Goal: Task Accomplishment & Management: Manage account settings

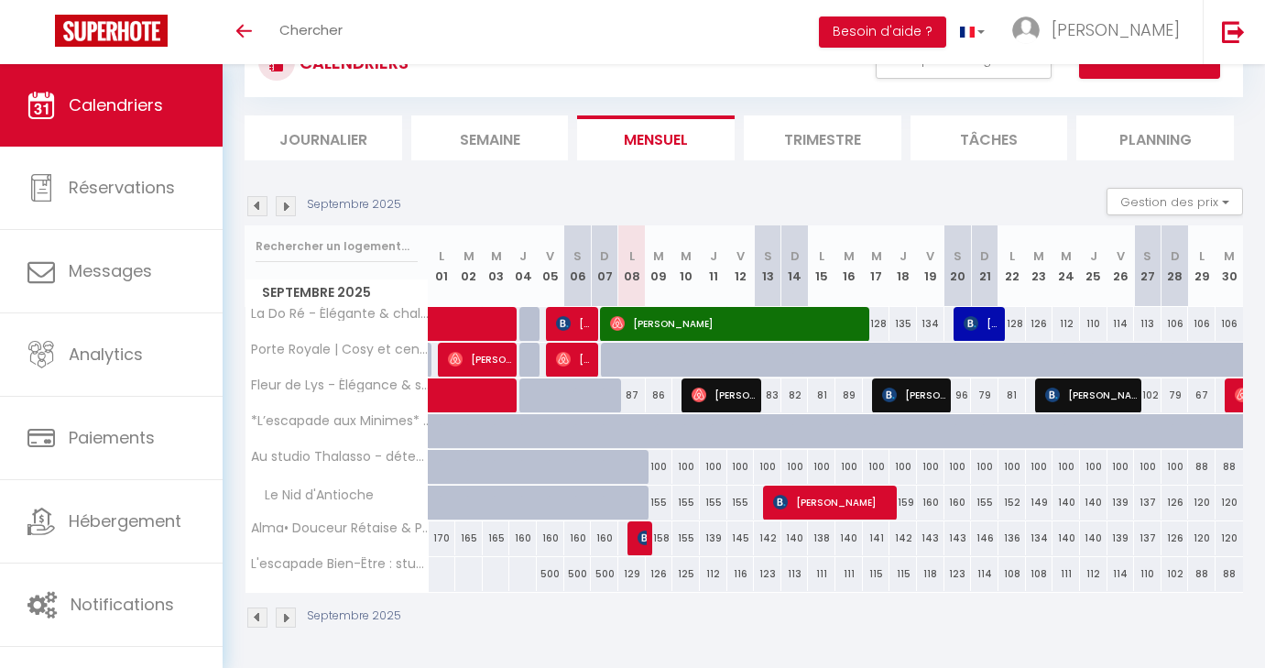
scroll to position [74, 0]
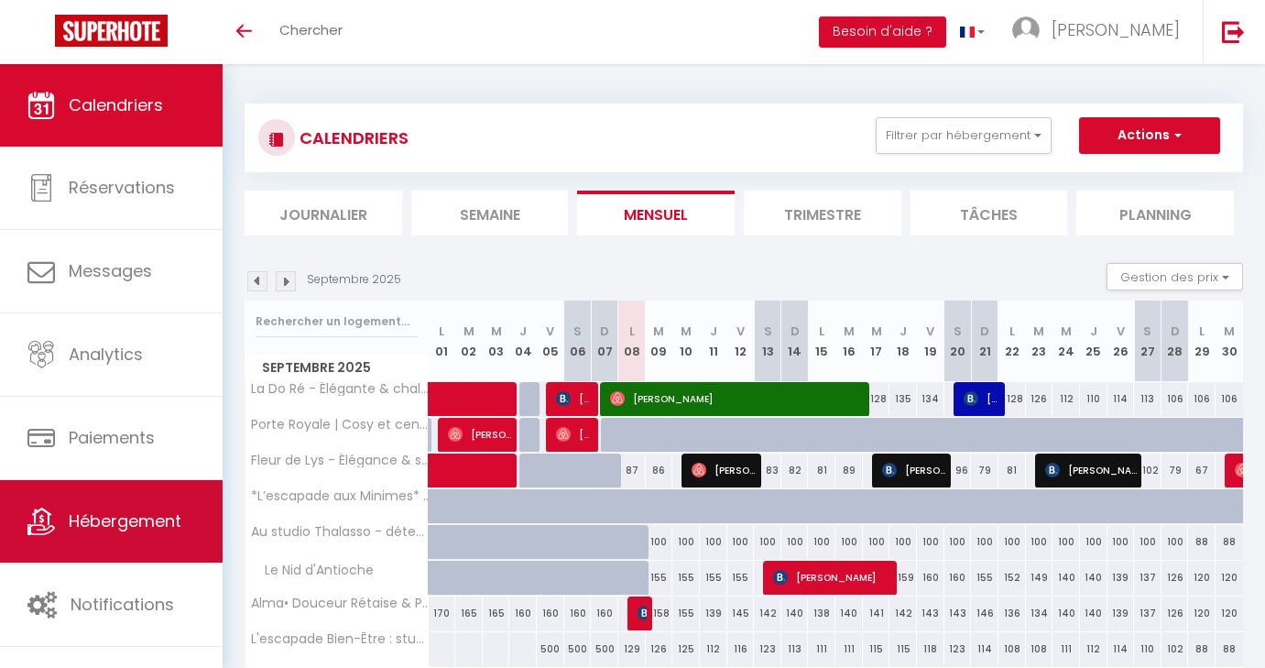
click at [126, 518] on span "Hébergement" at bounding box center [125, 520] width 113 height 23
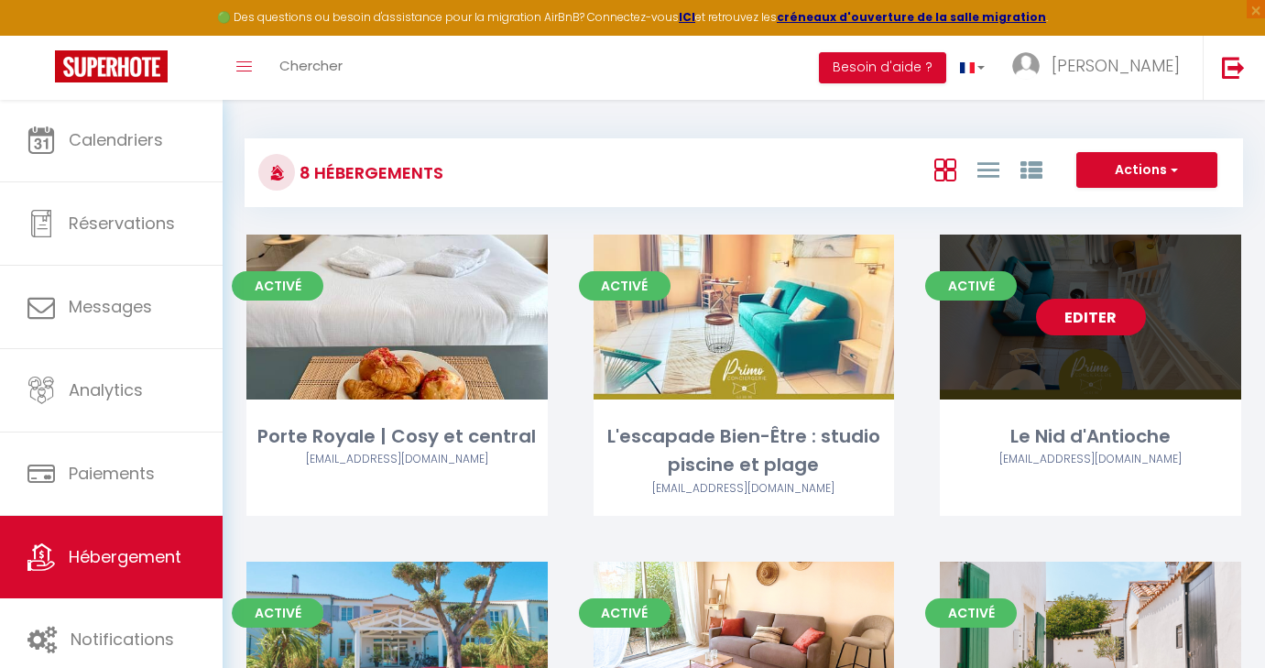
click at [1090, 318] on link "Editer" at bounding box center [1091, 317] width 110 height 37
click at [1080, 316] on link "Editer" at bounding box center [1091, 317] width 110 height 37
select select "3"
select select "2"
select select "1"
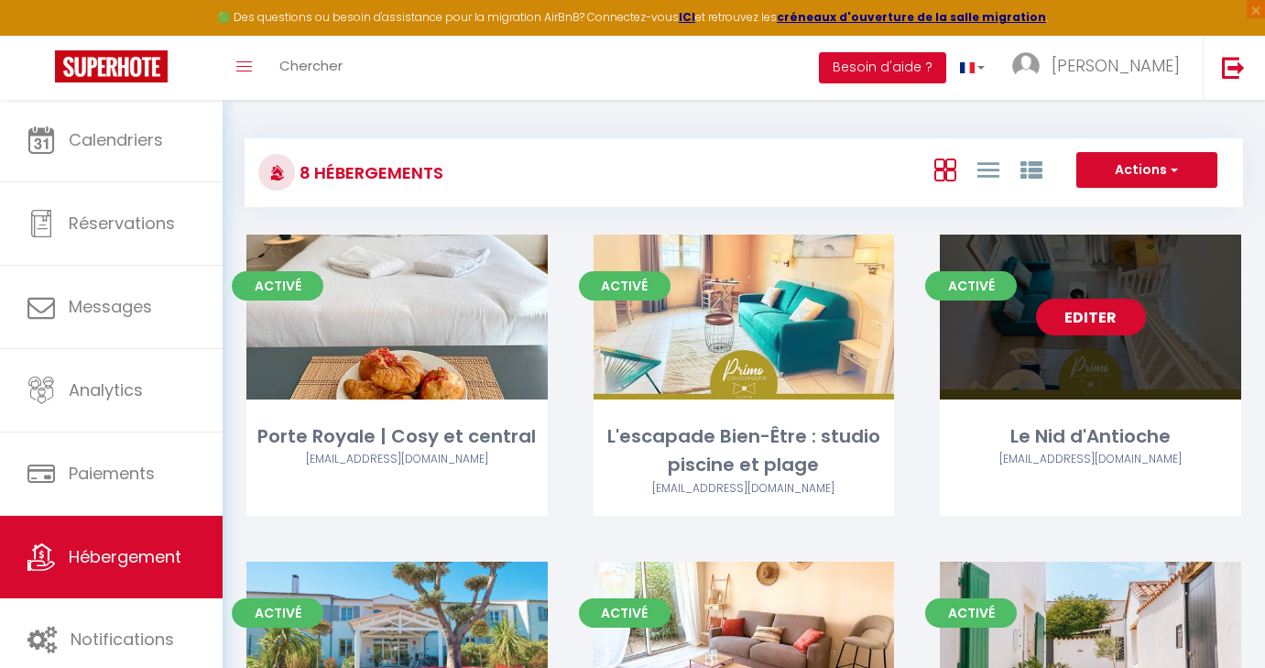
select select "1"
select select
select select "28"
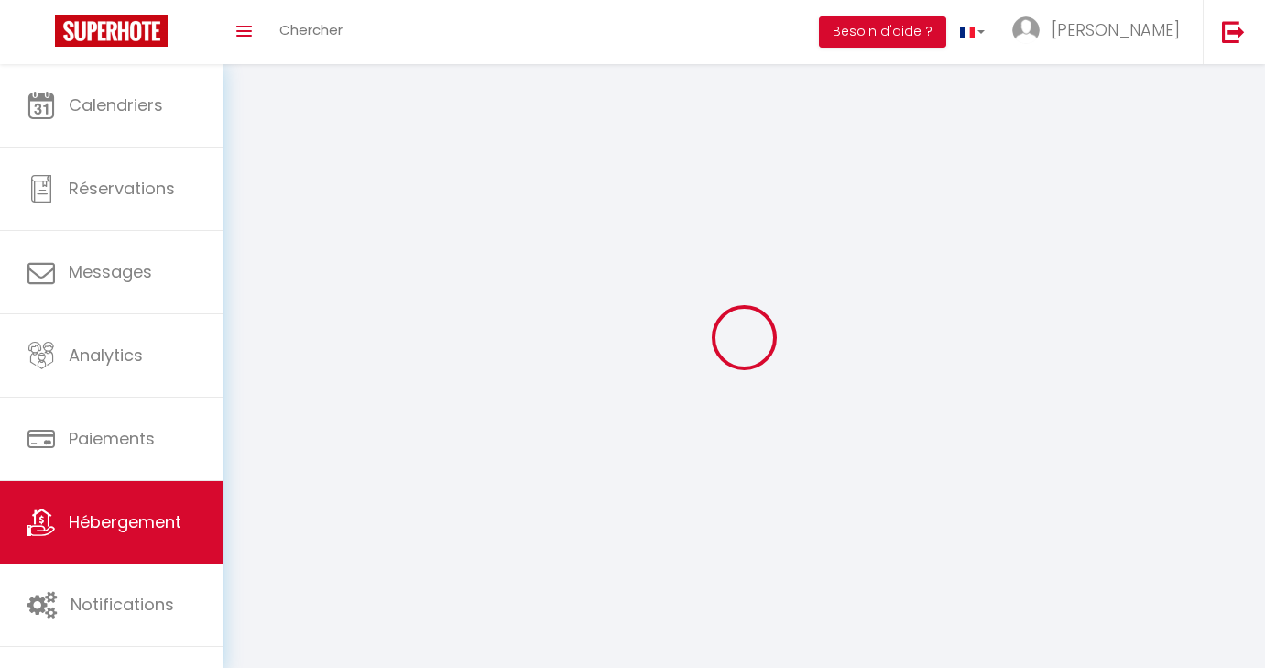
select select
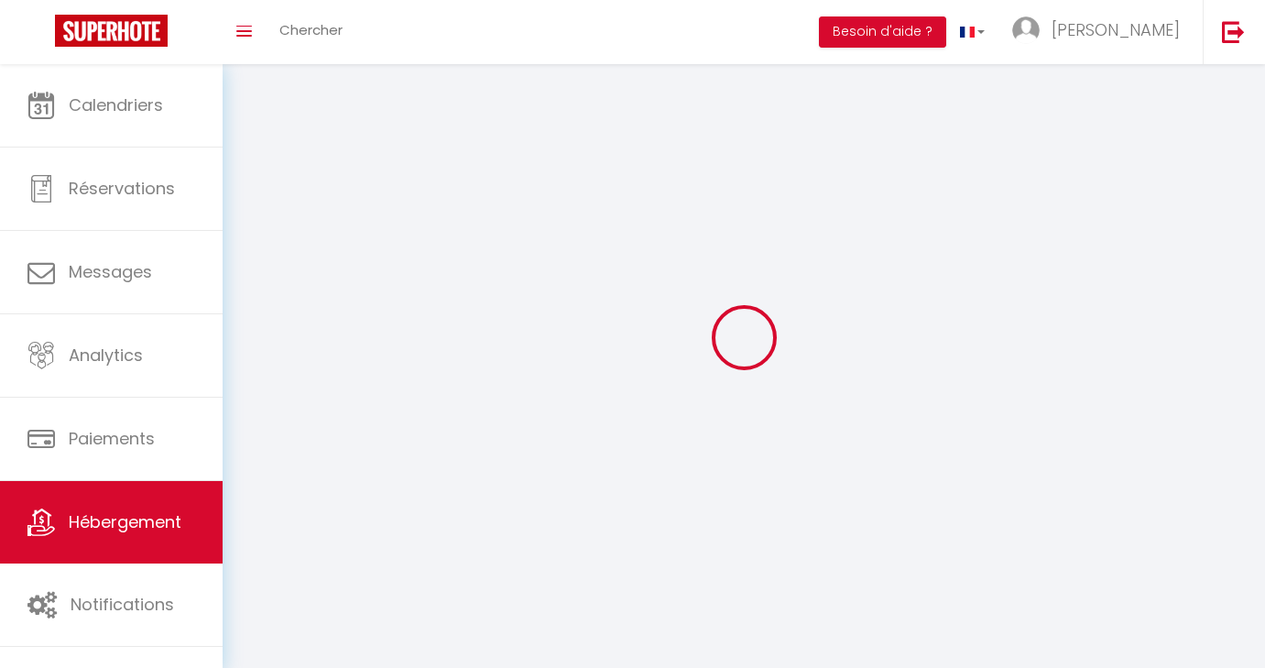
select select
checkbox input "false"
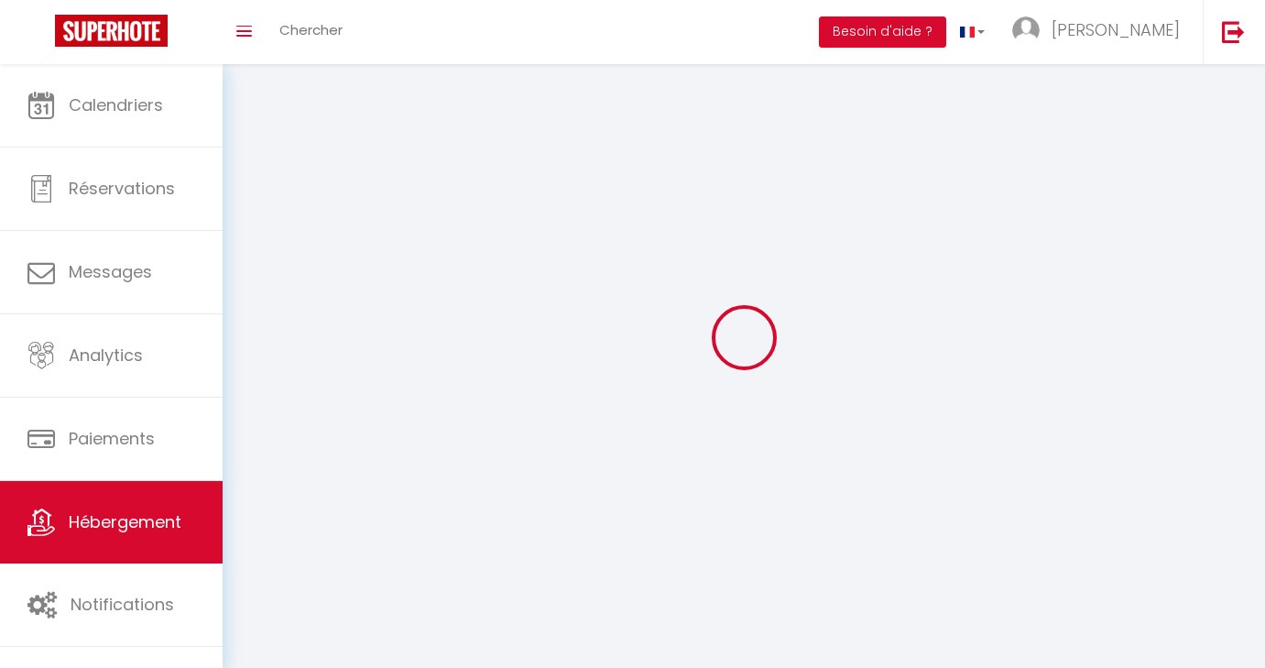
select select
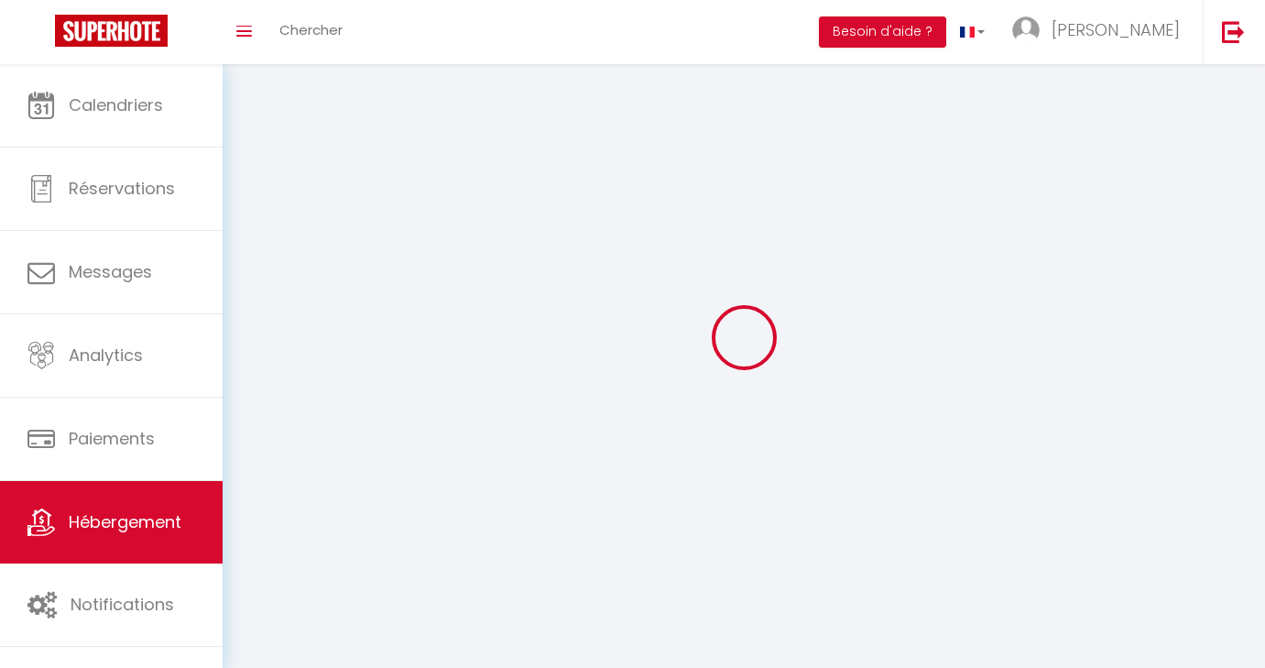
select select
checkbox input "false"
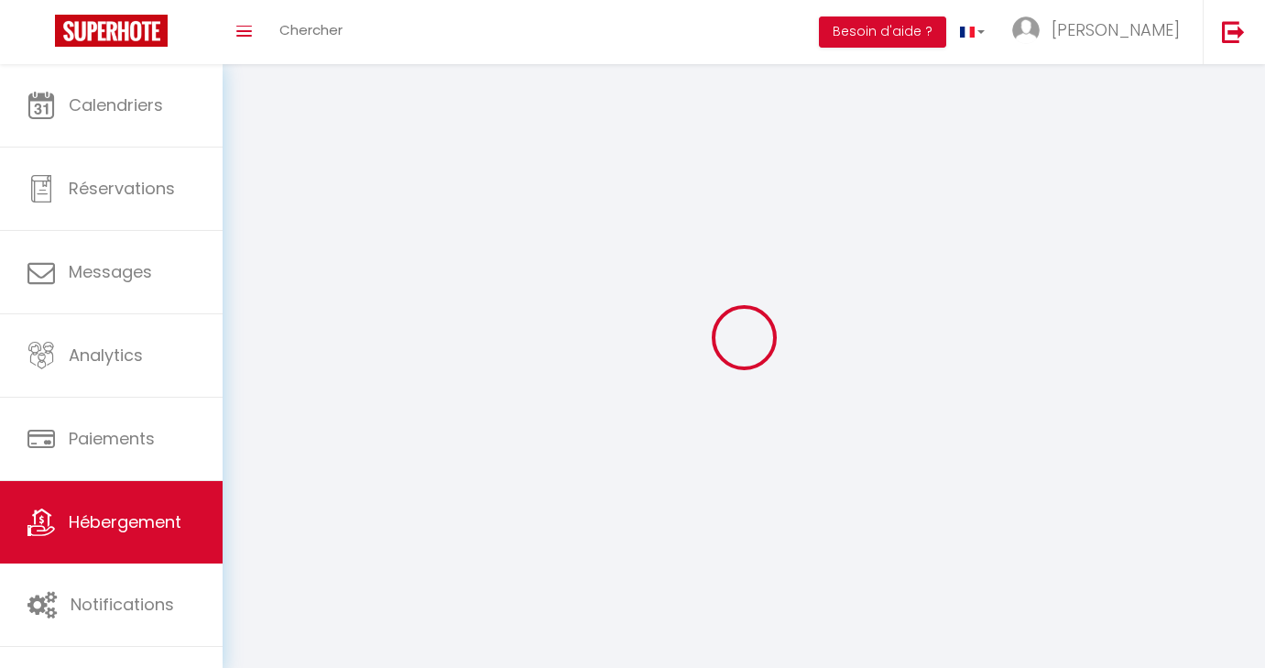
checkbox input "false"
select select
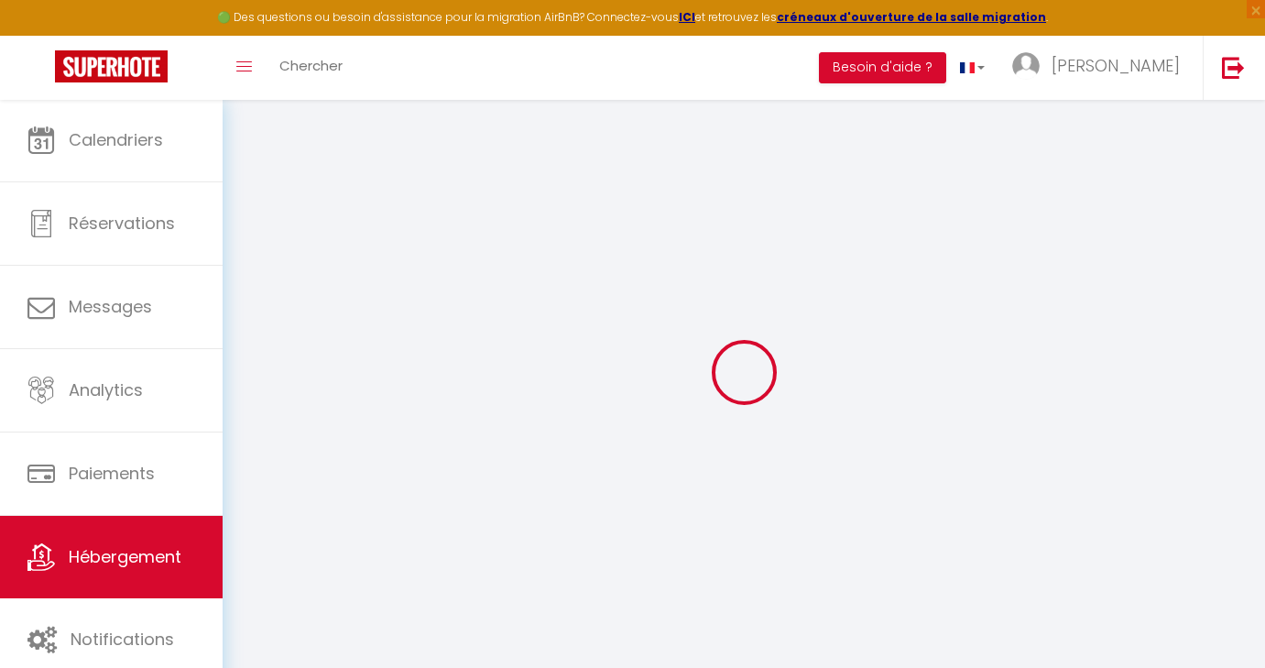
select select
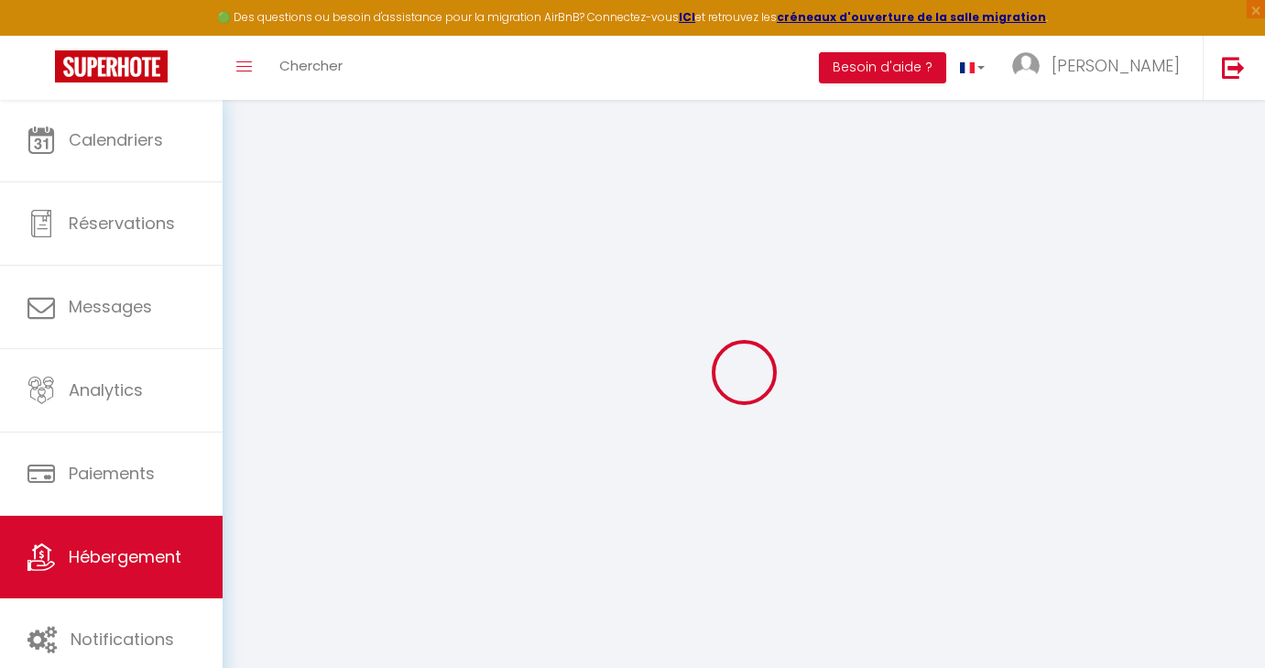
select select
checkbox input "false"
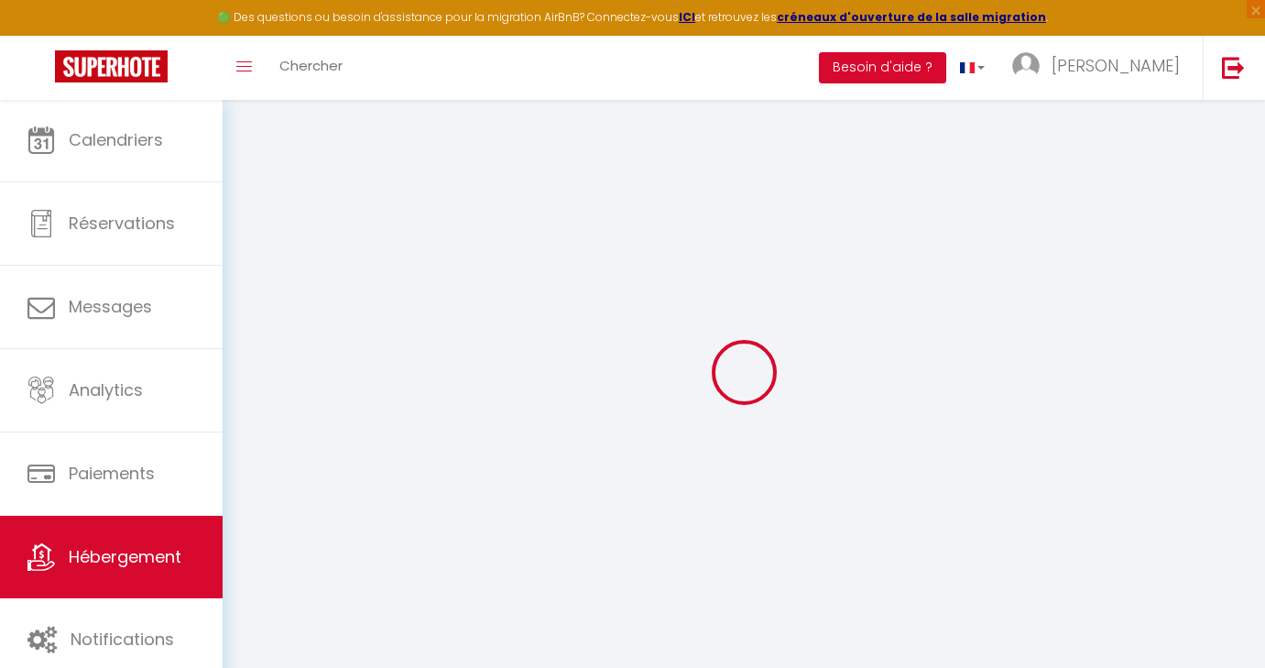
select select
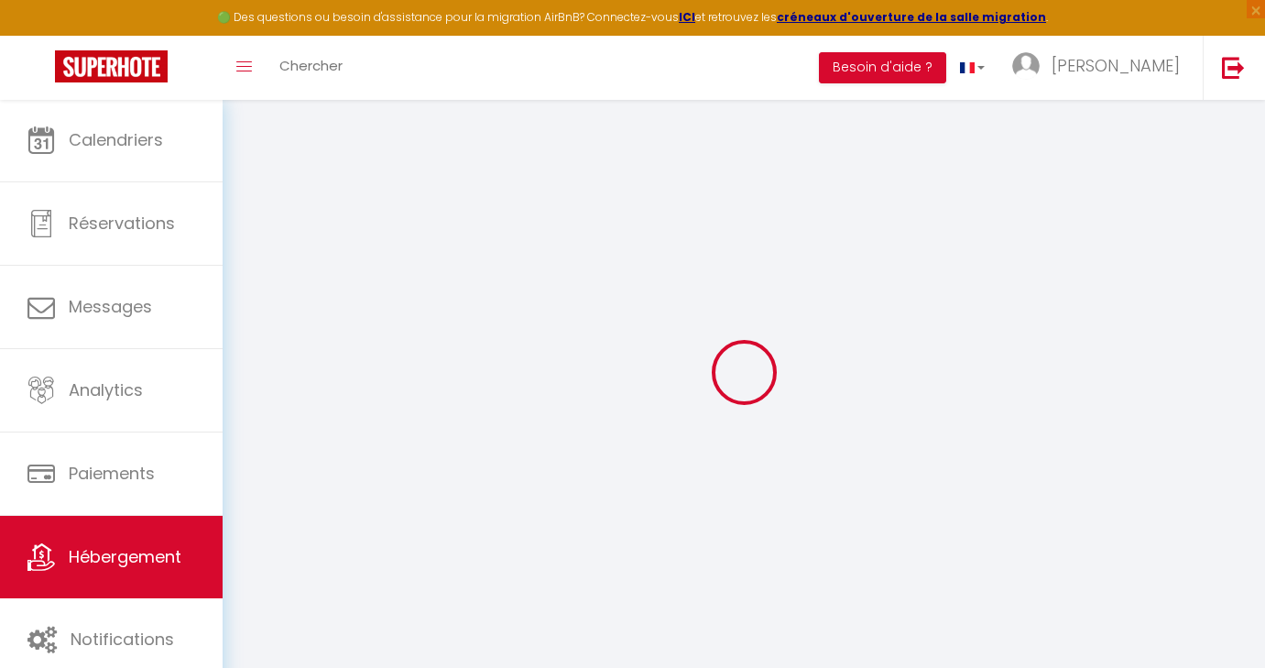
select select
checkbox input "false"
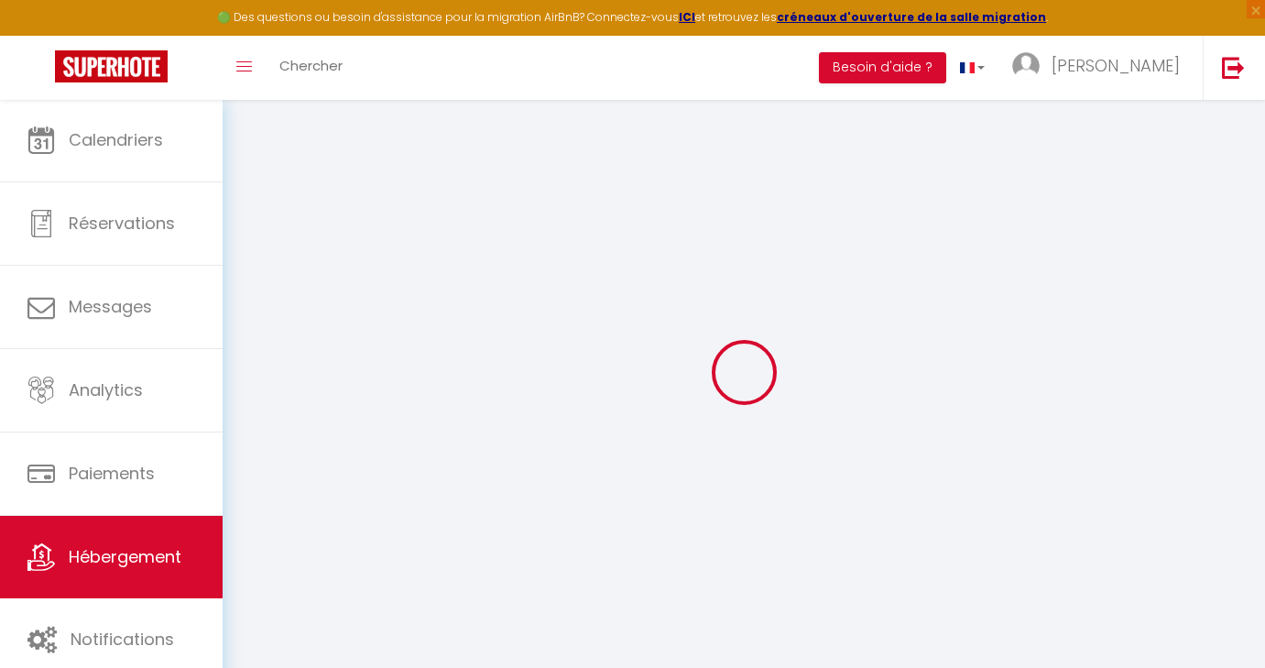
checkbox input "false"
select select
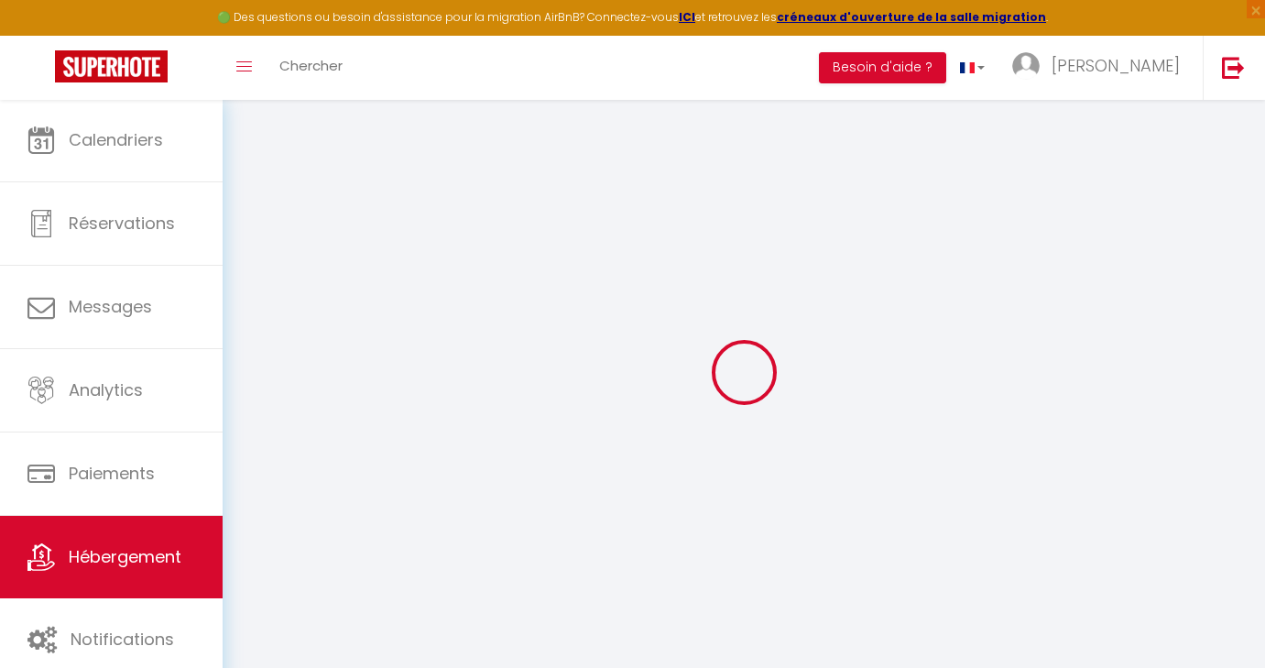
select select
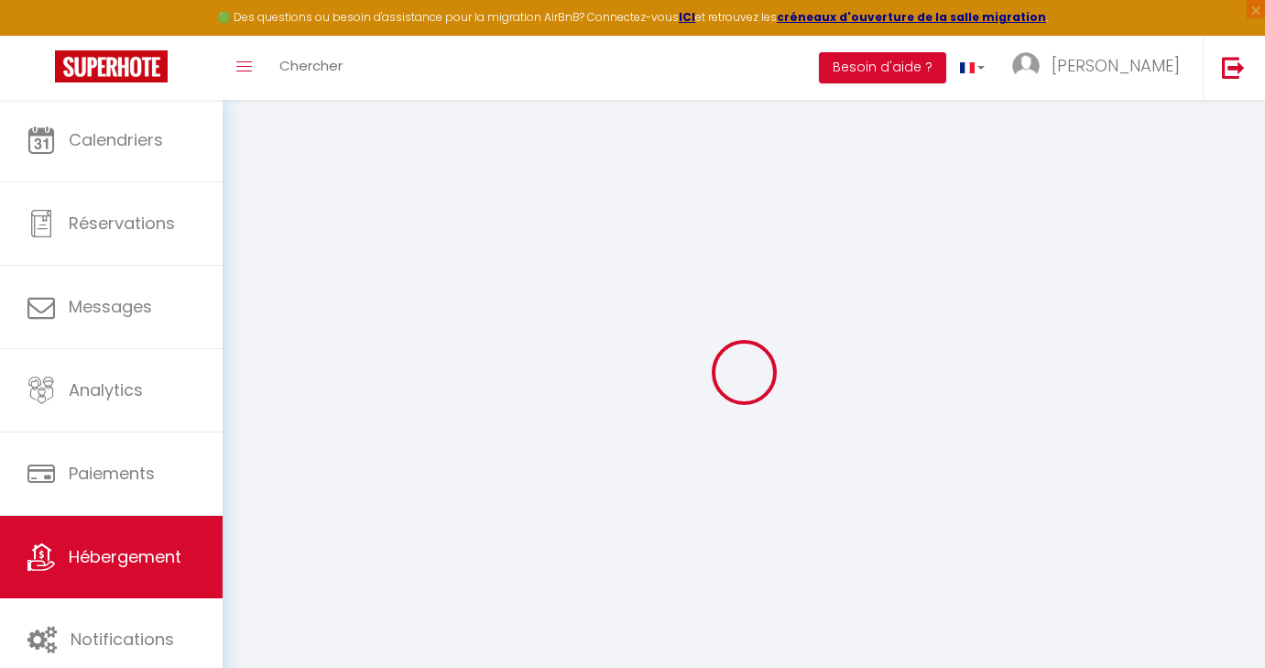
checkbox input "false"
select select
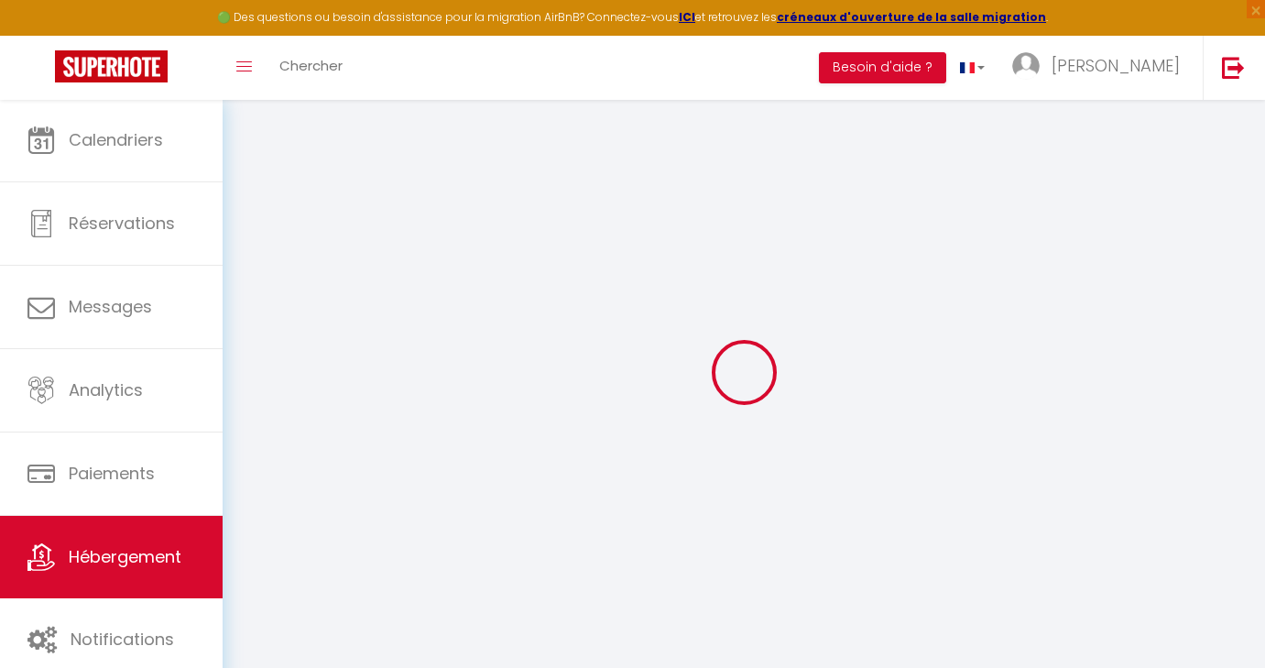
select select
type input "Le Nid d'Antioche"
type input "Serge"
type input "PINEL"
select select "4"
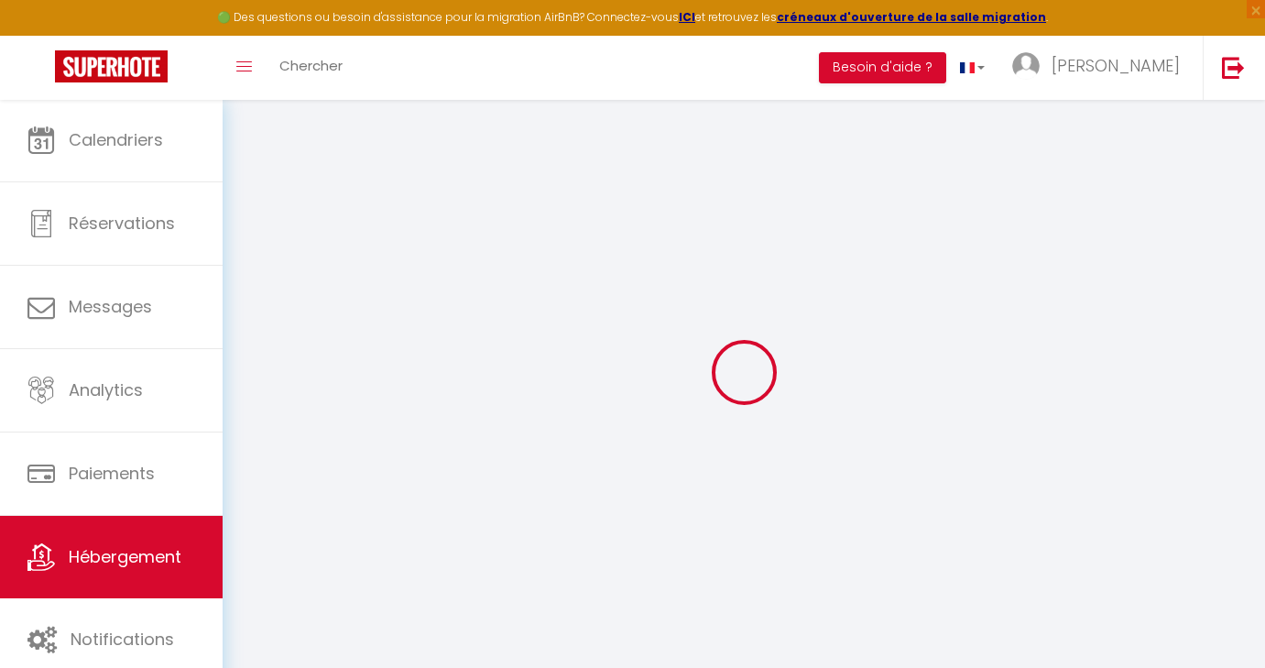
select select "2"
type input "120"
type input "75"
type input "5"
type input "4.51"
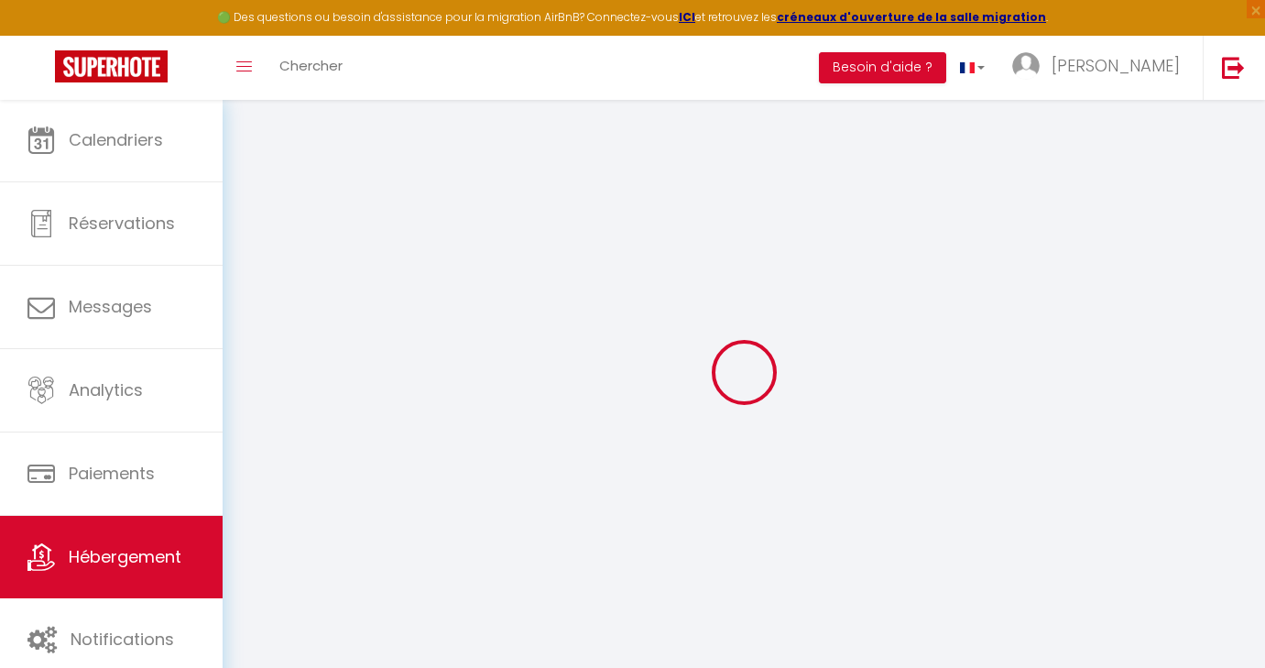
type input "250"
select select
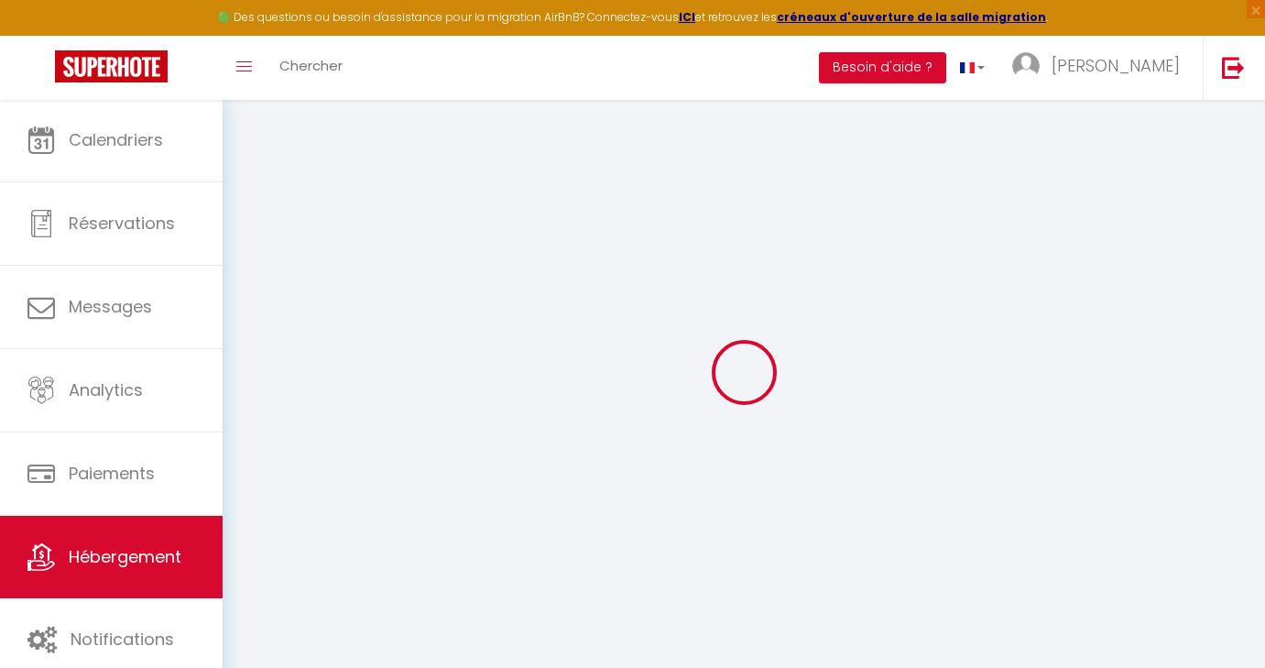
select select
type input "17 avenue d'Antioche"
type input "17590"
type input "Ars-en-Ré"
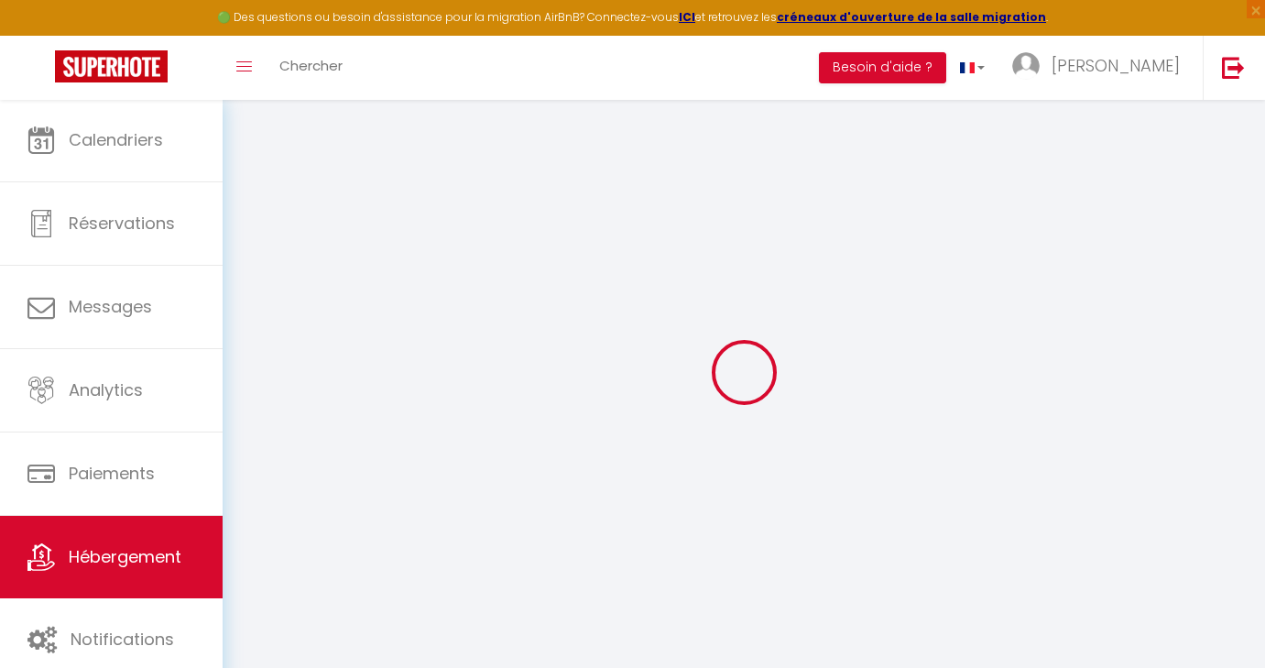
type input "[PERSON_NAME][EMAIL_ADDRESS][DOMAIN_NAME]"
select select
checkbox input "true"
checkbox input "false"
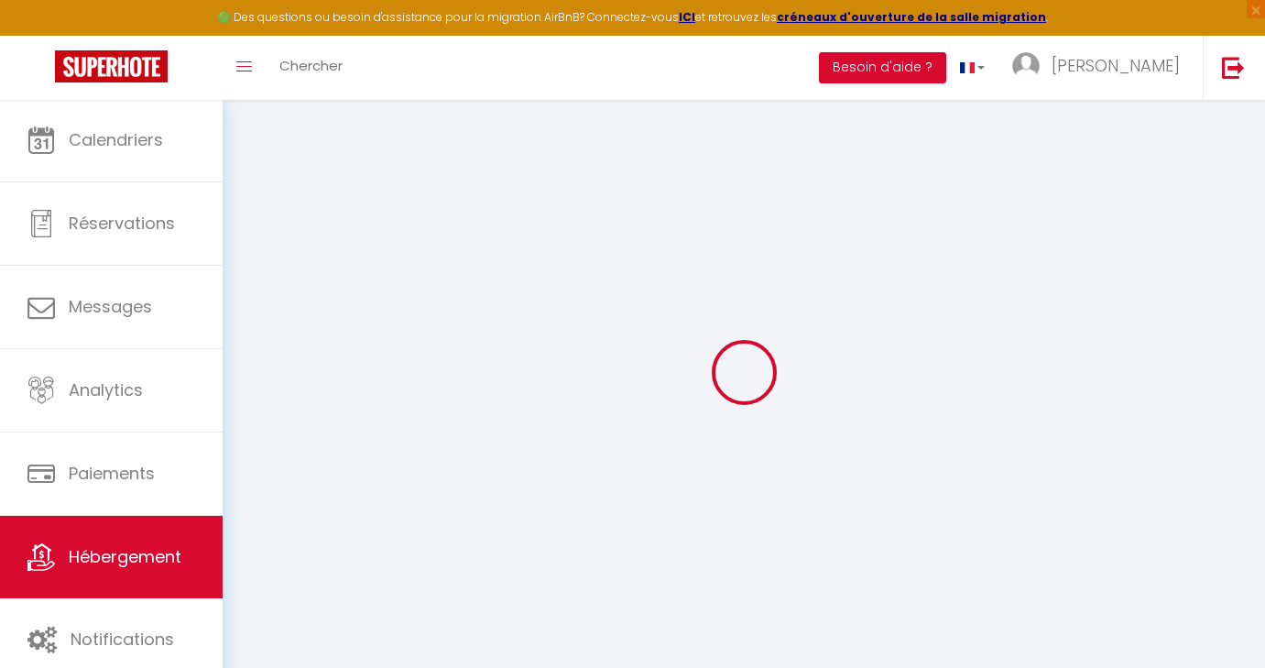
checkbox input "false"
radio input "true"
type input "0"
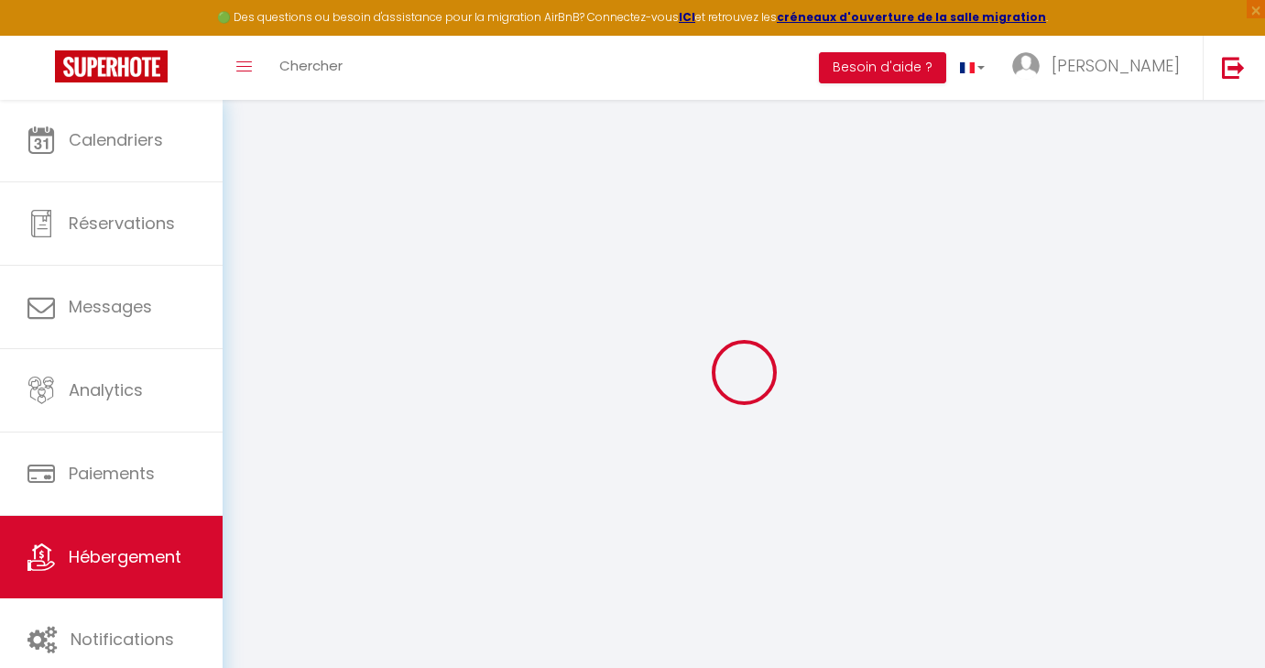
type input "0"
select select
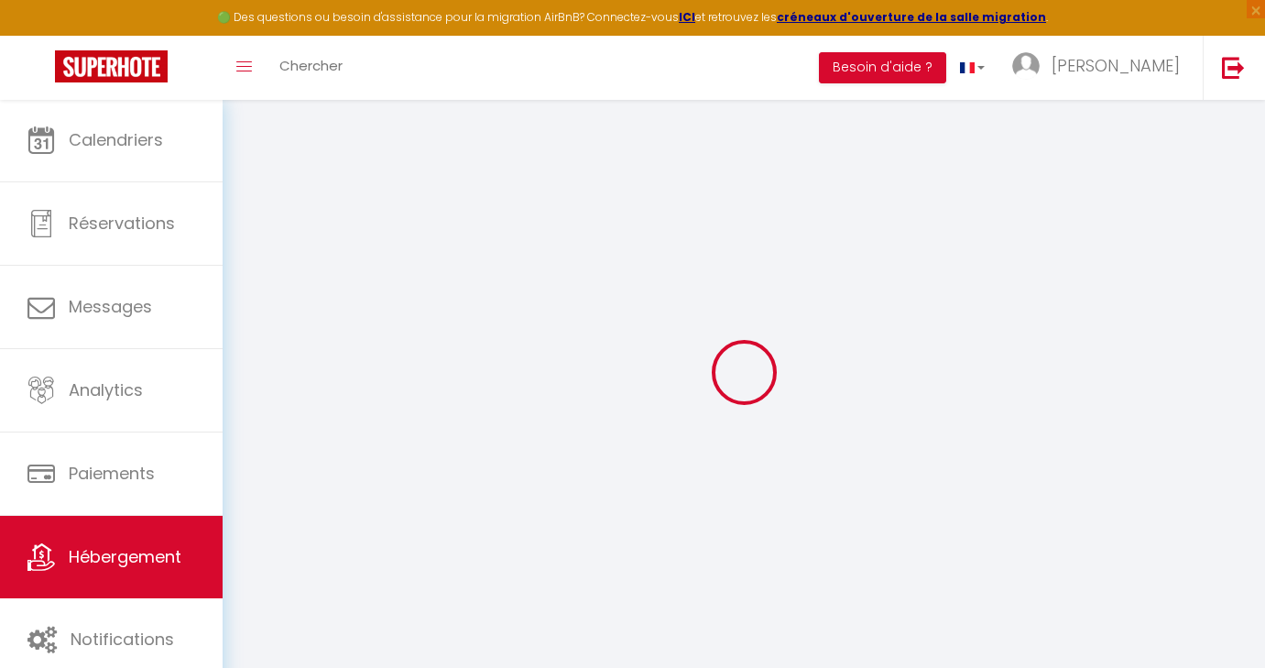
select select
checkbox input "true"
checkbox input "false"
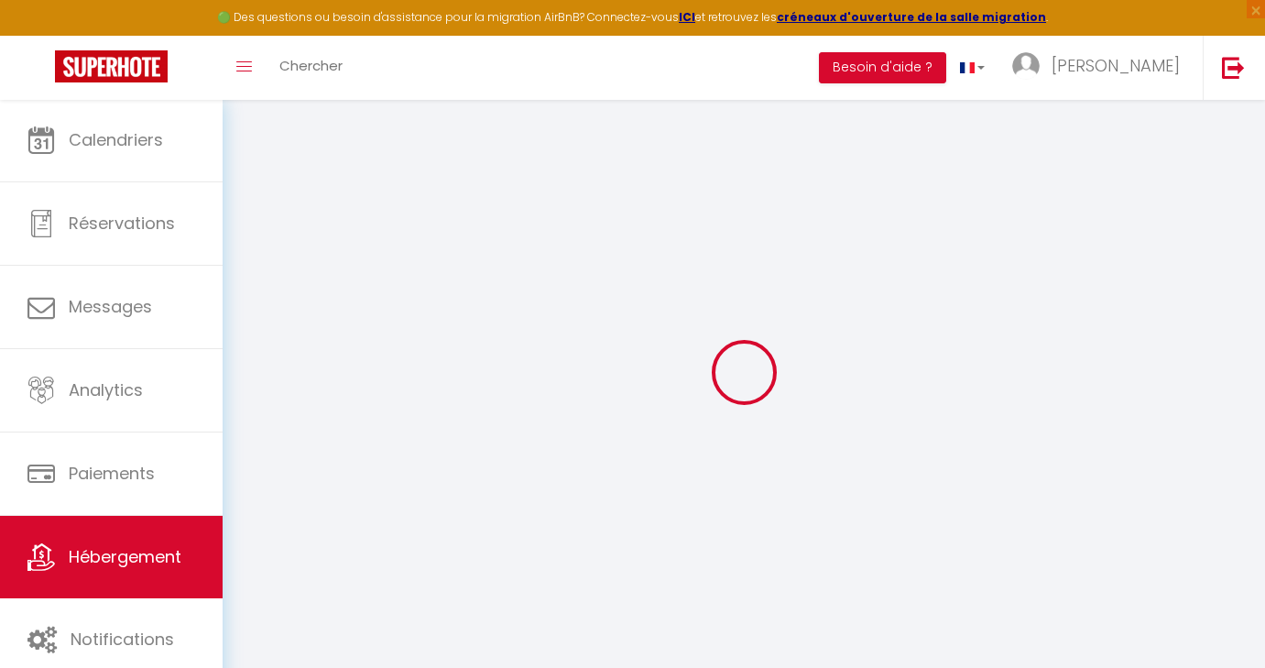
checkbox input "false"
select select
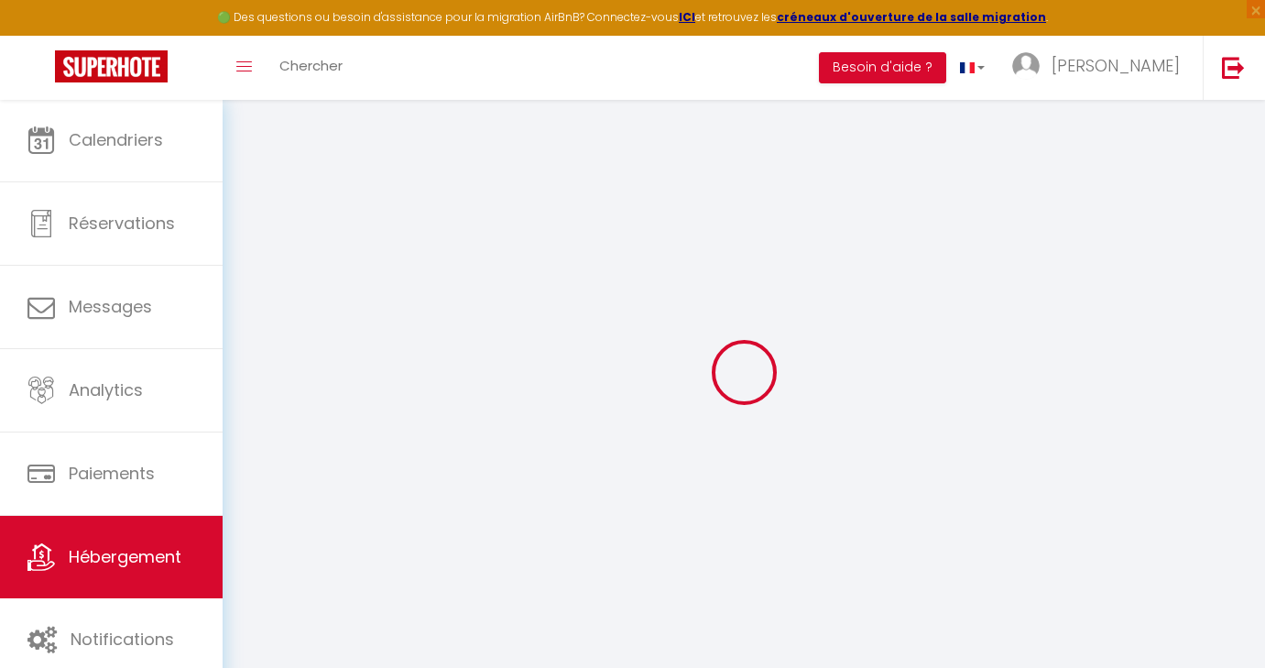
select select
checkbox input "true"
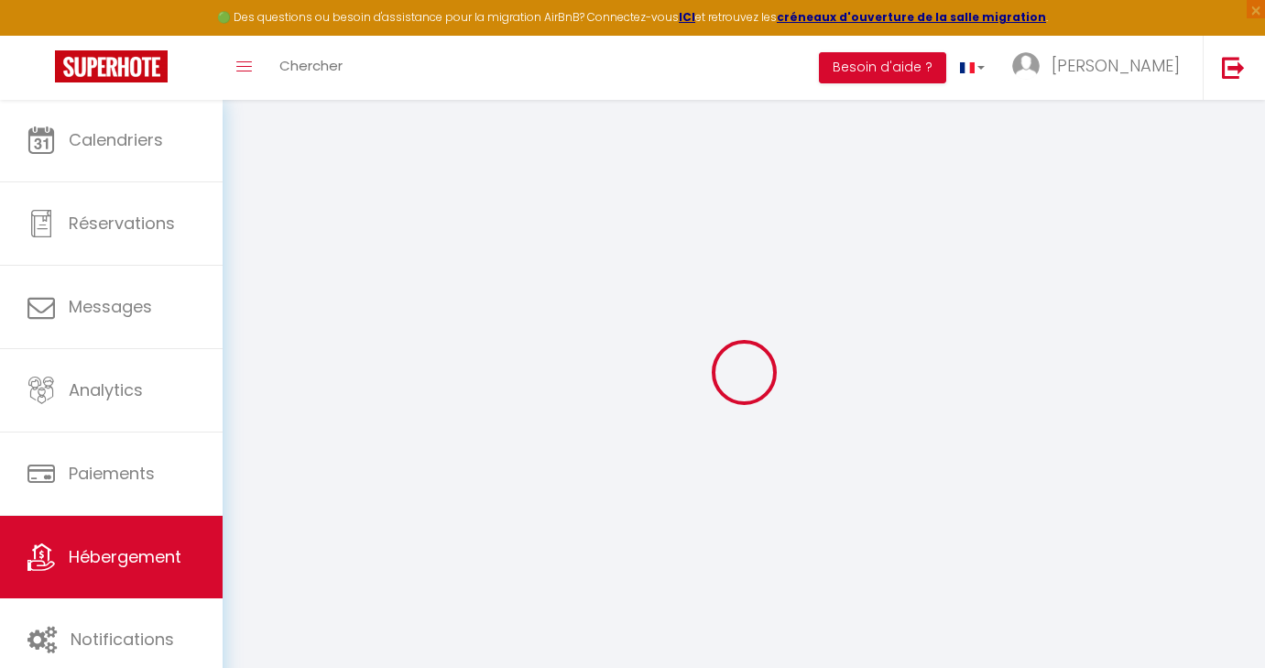
checkbox input "false"
select select
checkbox input "true"
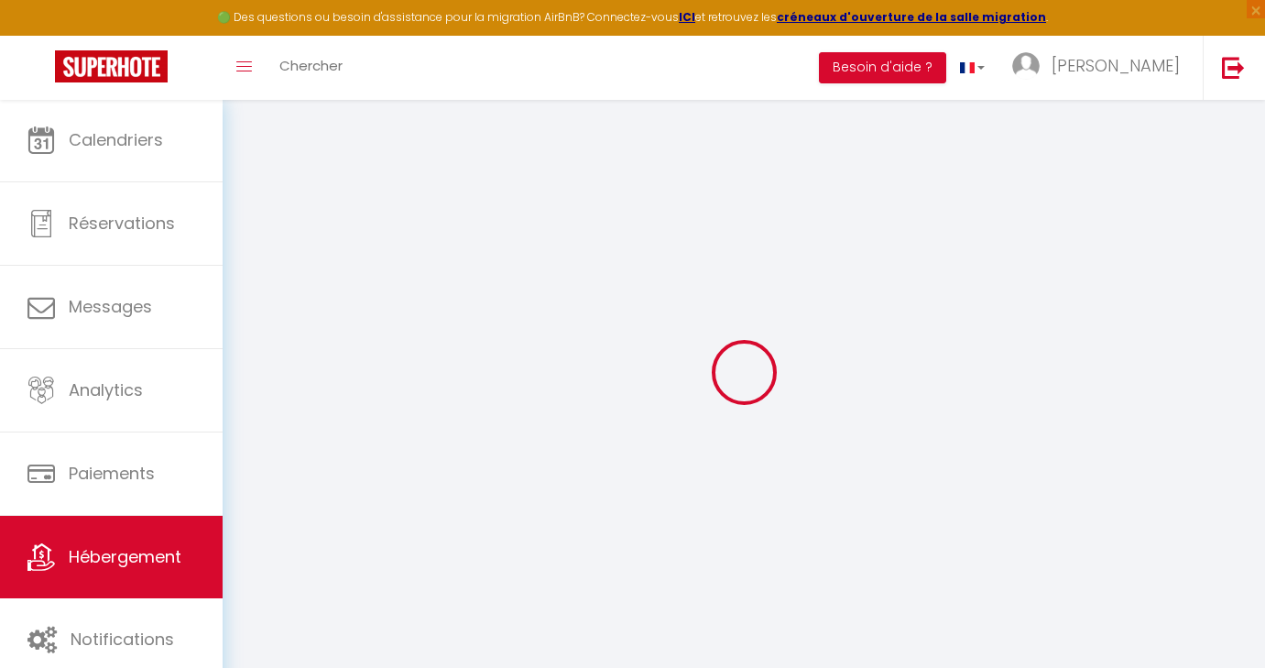
checkbox input "false"
select select "2"
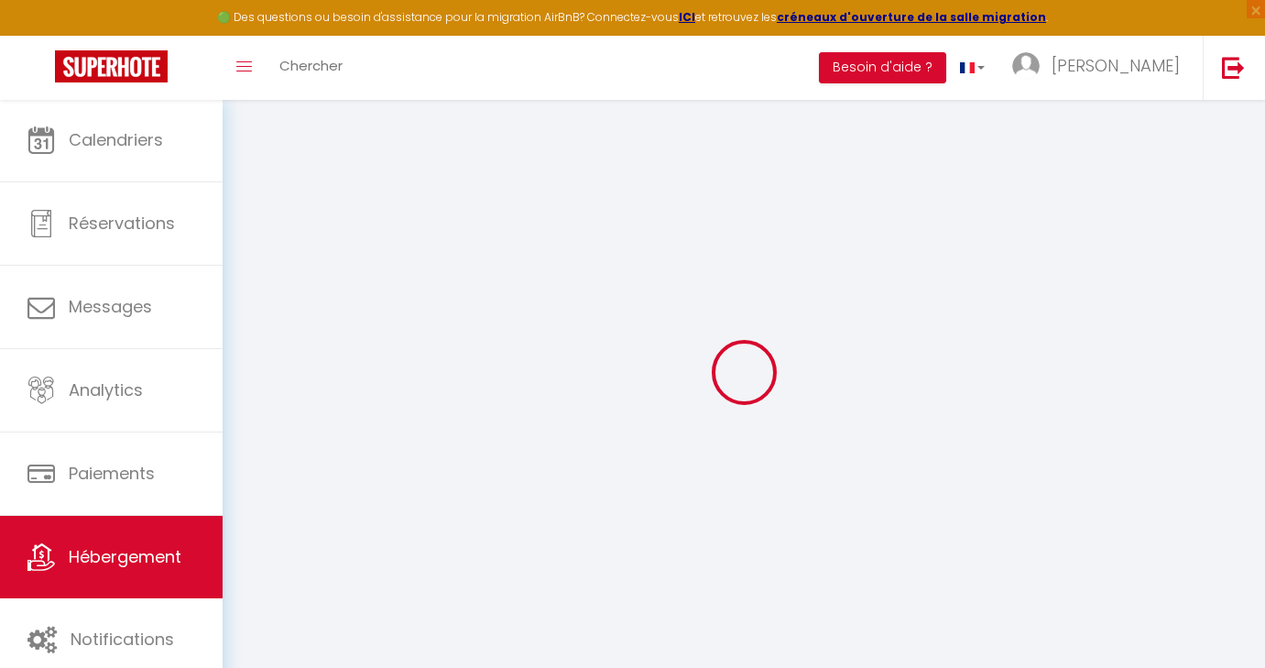
select select
checkbox input "true"
checkbox input "false"
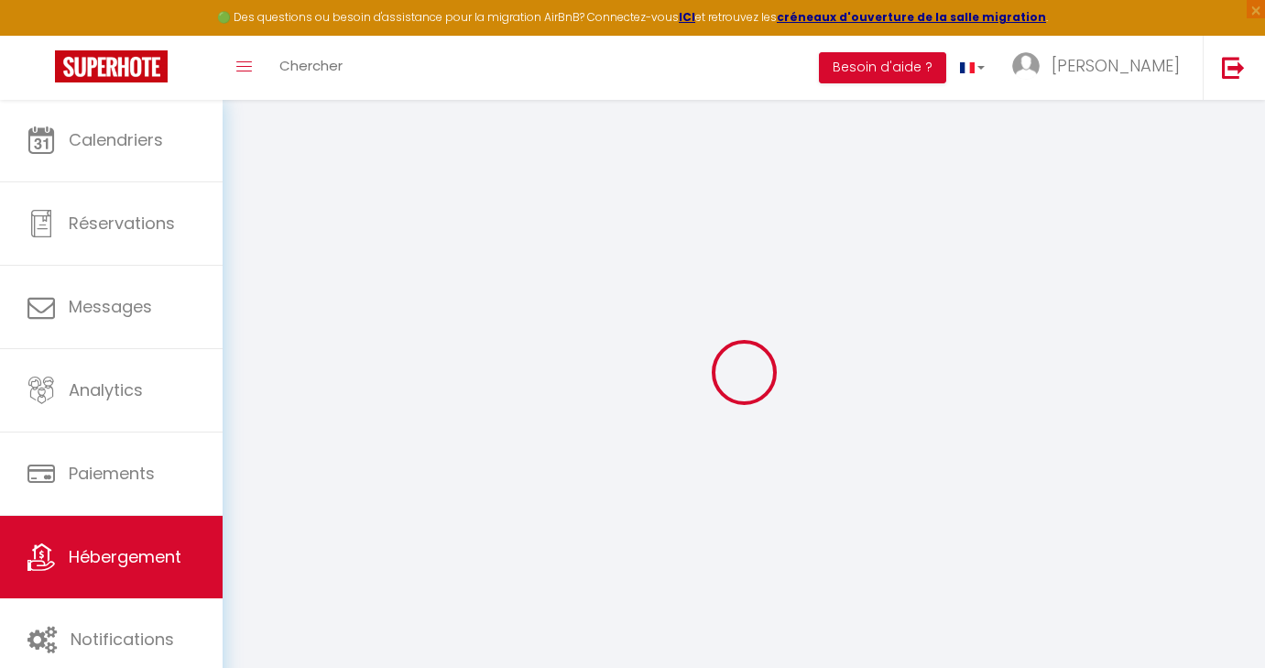
checkbox input "false"
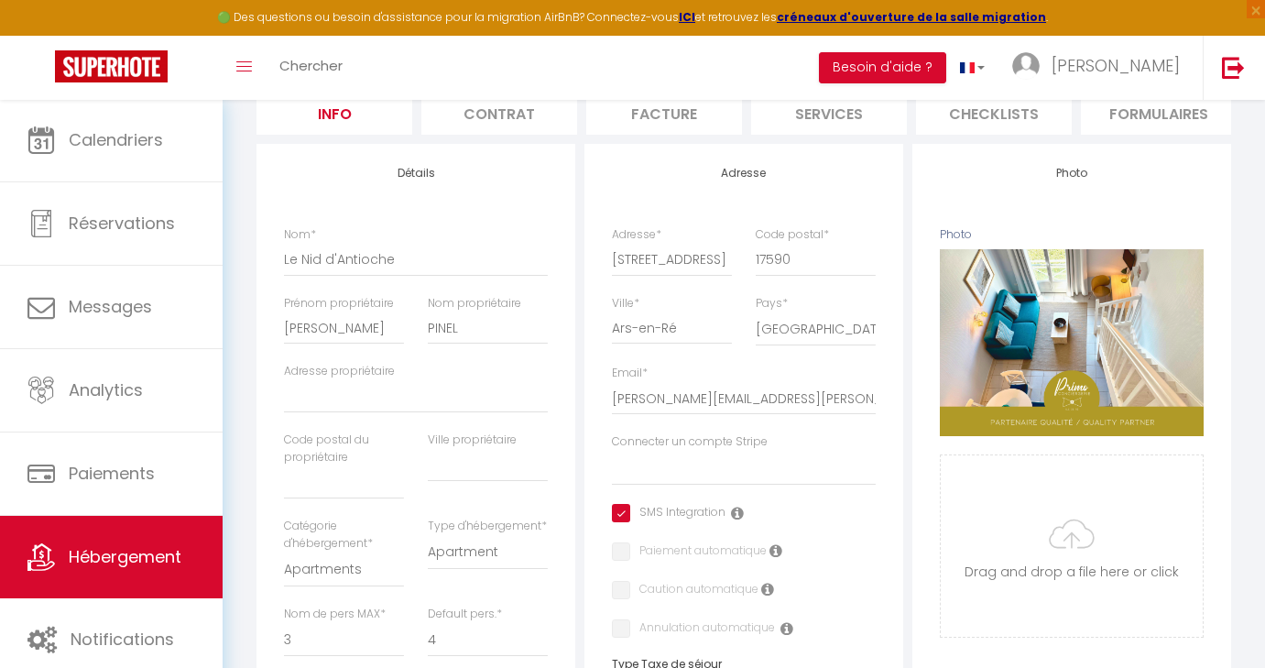
scroll to position [188, 0]
select select
checkbox input "true"
checkbox input "false"
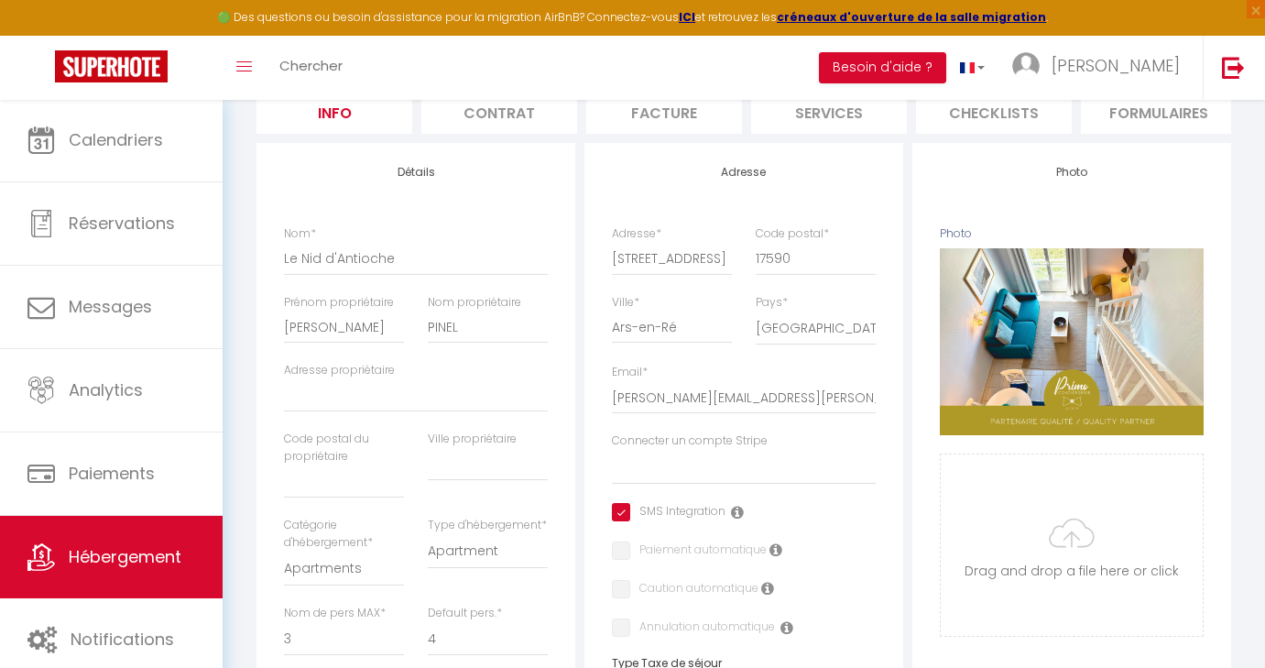
checkbox input "false"
click at [843, 108] on li "Services" at bounding box center [829, 111] width 156 height 45
checkbox input "true"
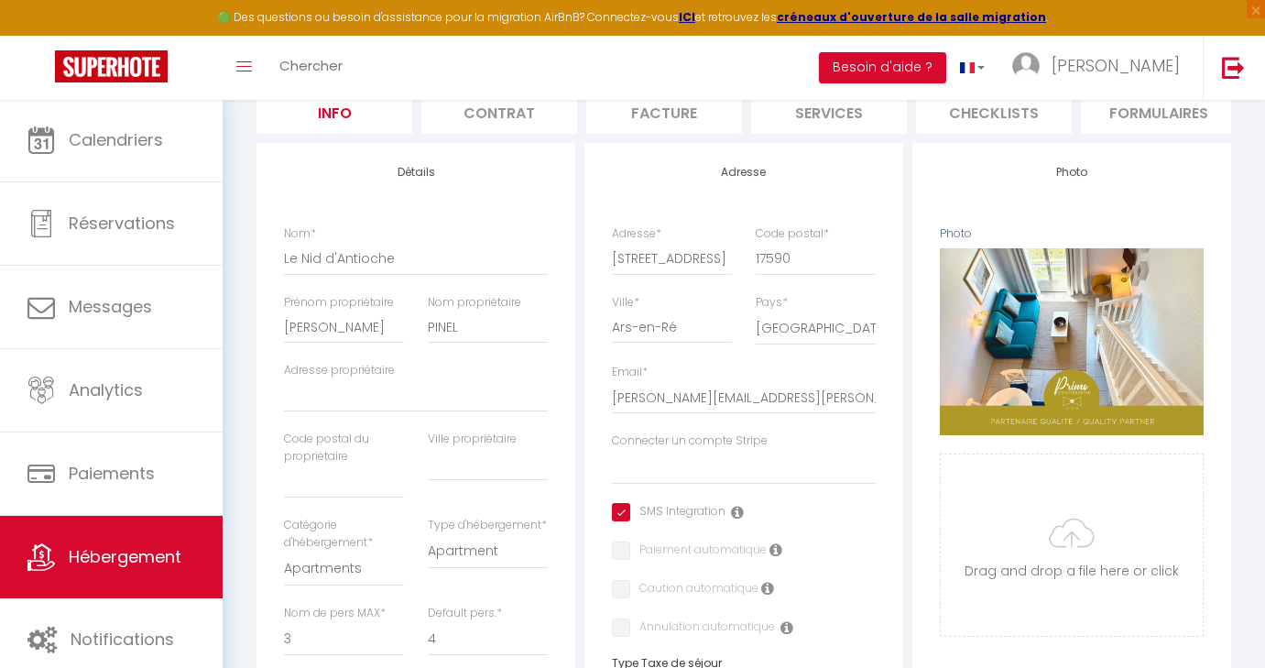
checkbox input "false"
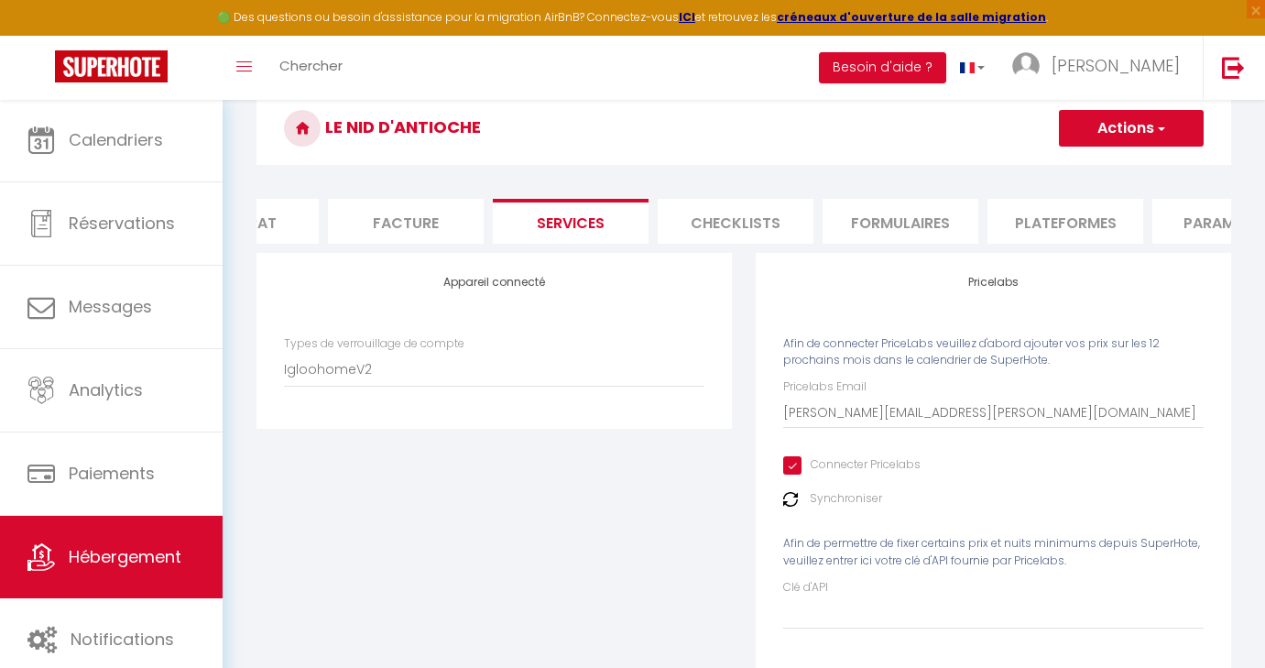
scroll to position [0, 296]
click at [1065, 219] on li "Plateformes" at bounding box center [1028, 221] width 156 height 45
select select
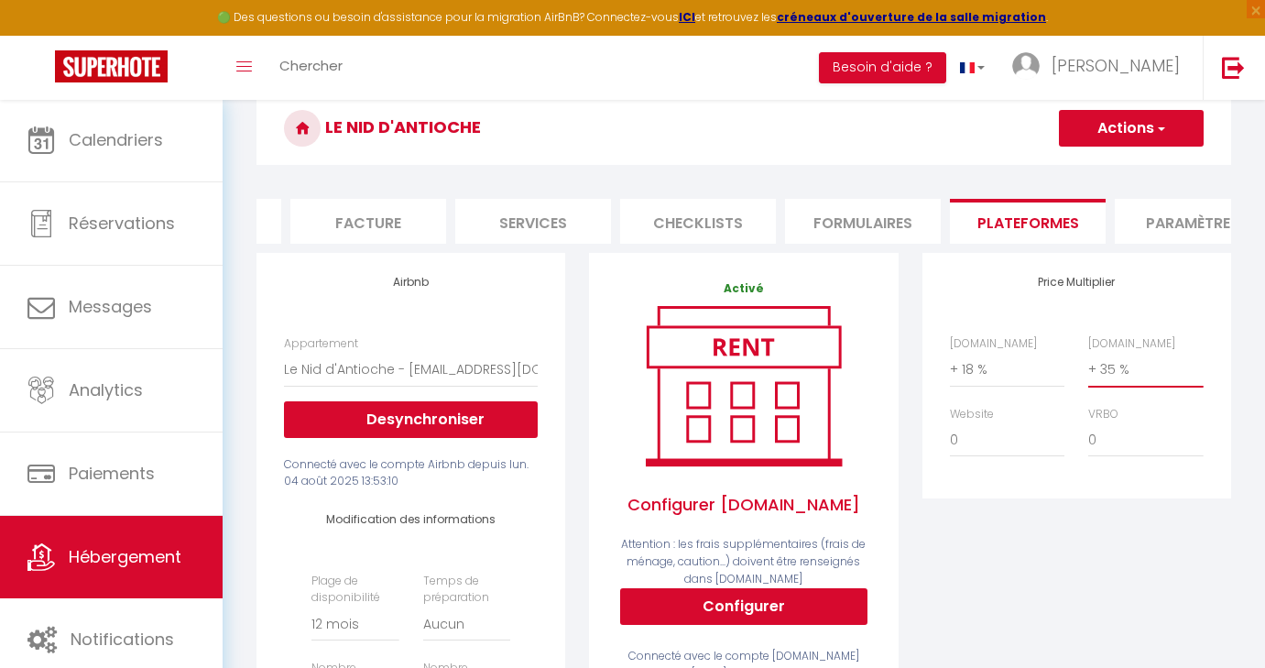
select select "+ 30 %"
select select
click at [1164, 135] on span "button" at bounding box center [1160, 128] width 12 height 18
click at [1110, 167] on link "Enregistrer" at bounding box center [1130, 169] width 145 height 24
select select "365"
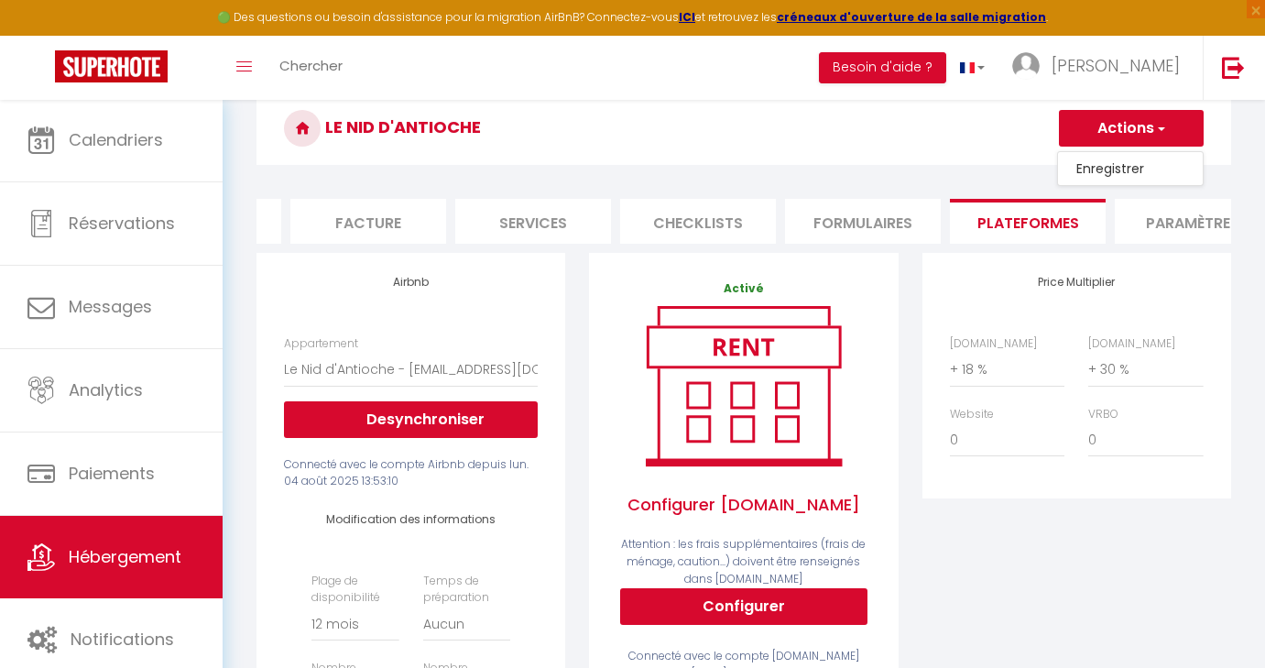
select select "EUR"
select select
click at [105, 558] on span "Hébergement" at bounding box center [125, 556] width 113 height 23
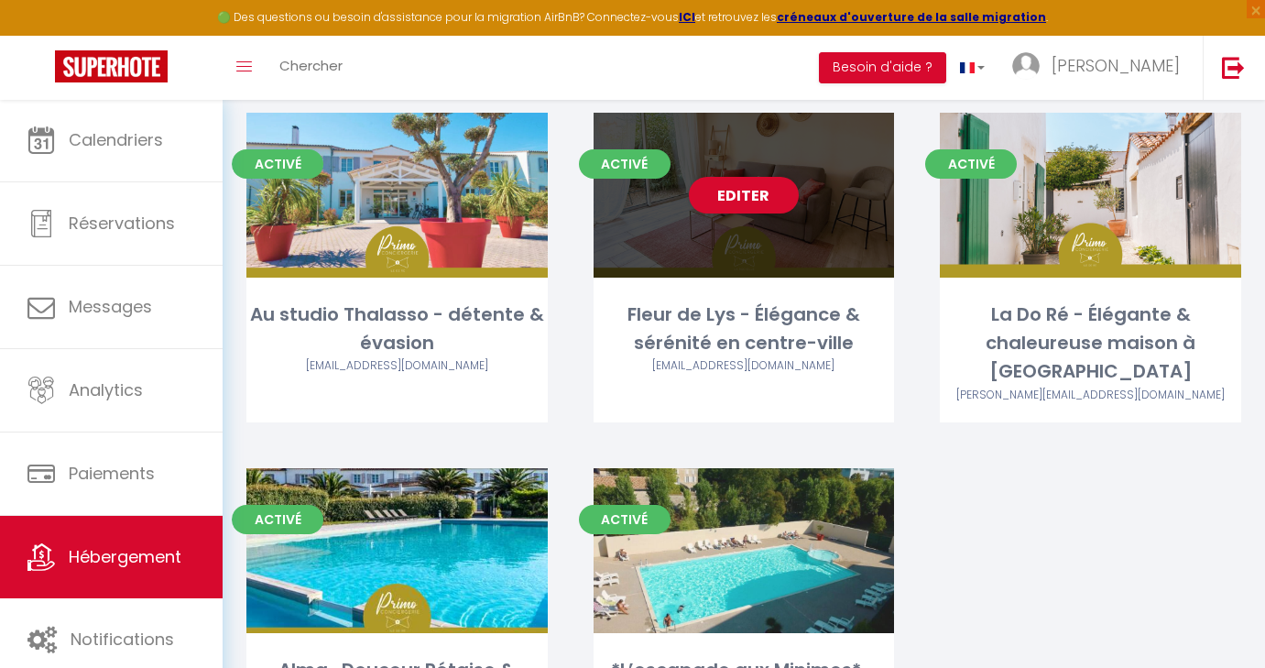
scroll to position [453, 0]
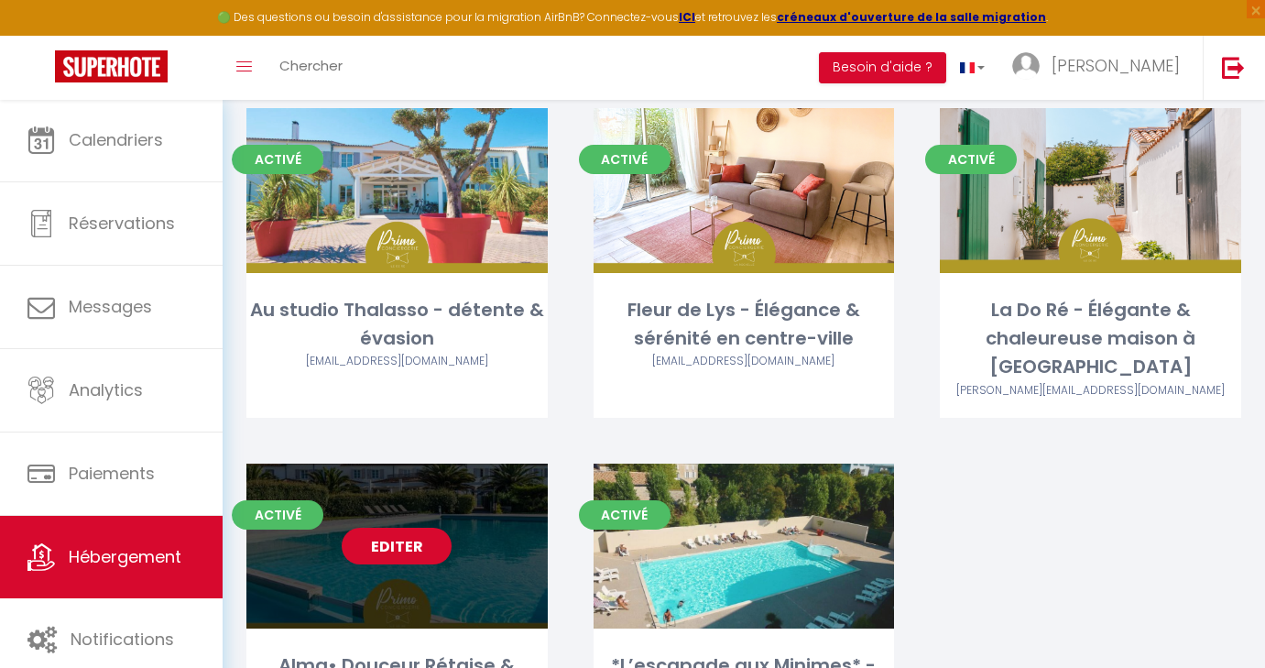
click at [409, 528] on link "Editer" at bounding box center [397, 546] width 110 height 37
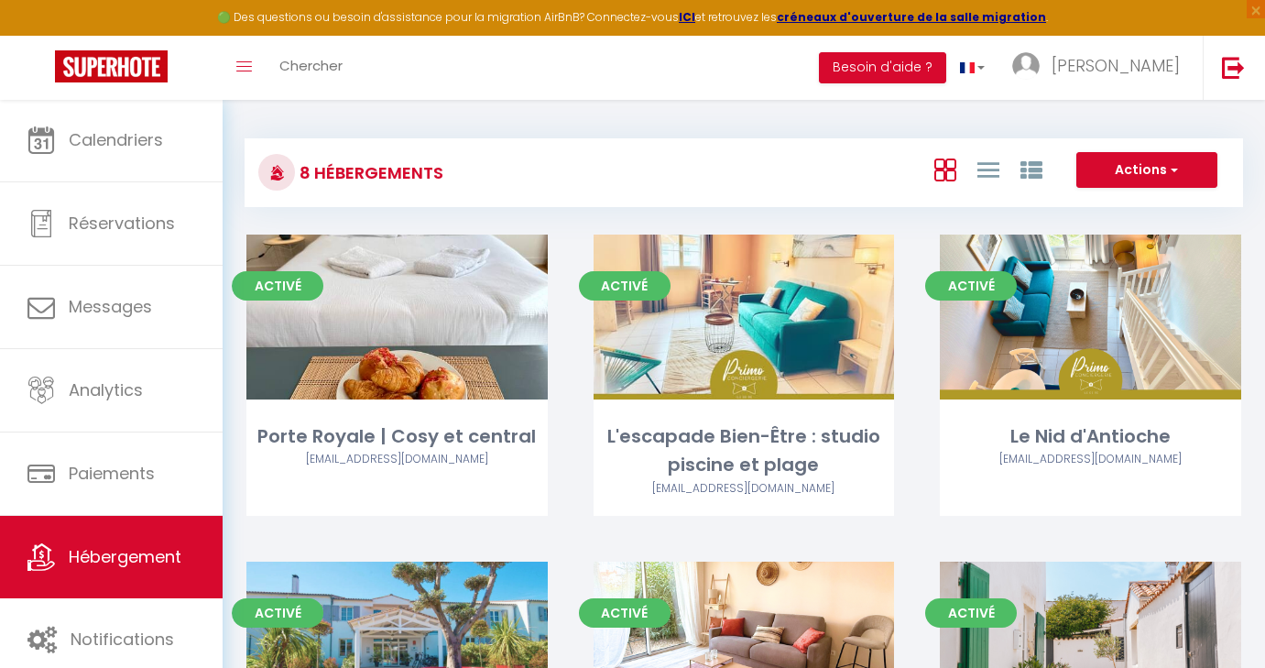
select select "3"
select select "2"
select select "1"
select select
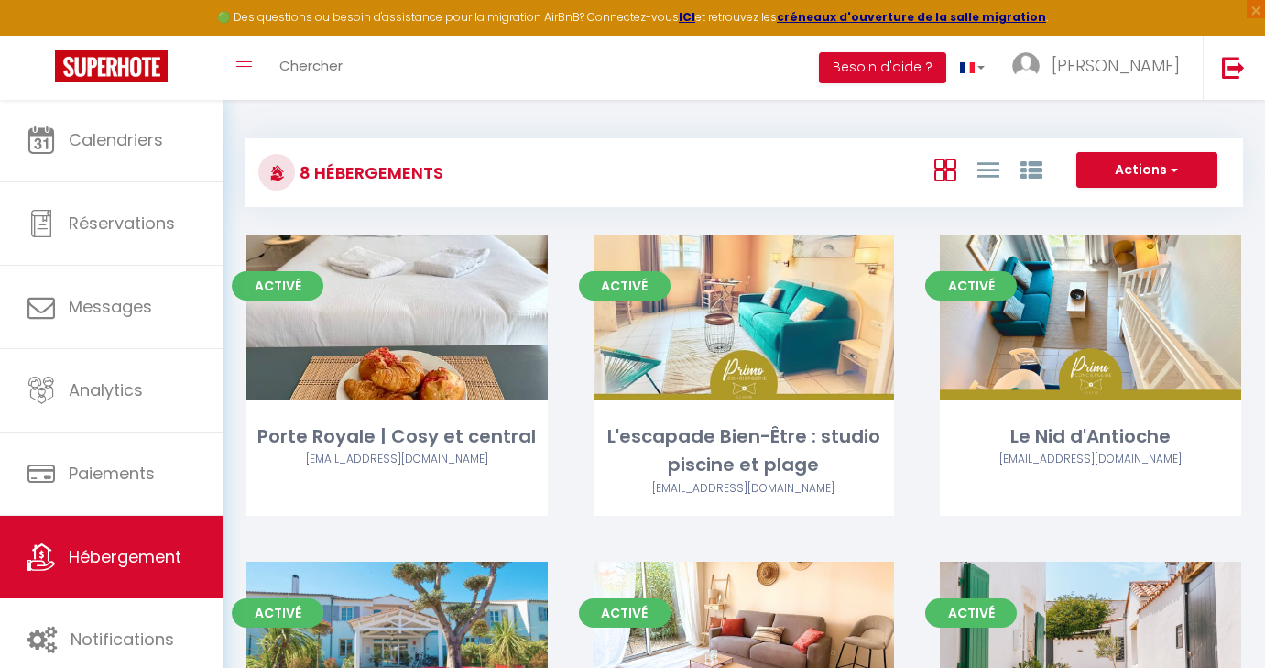
select select "28"
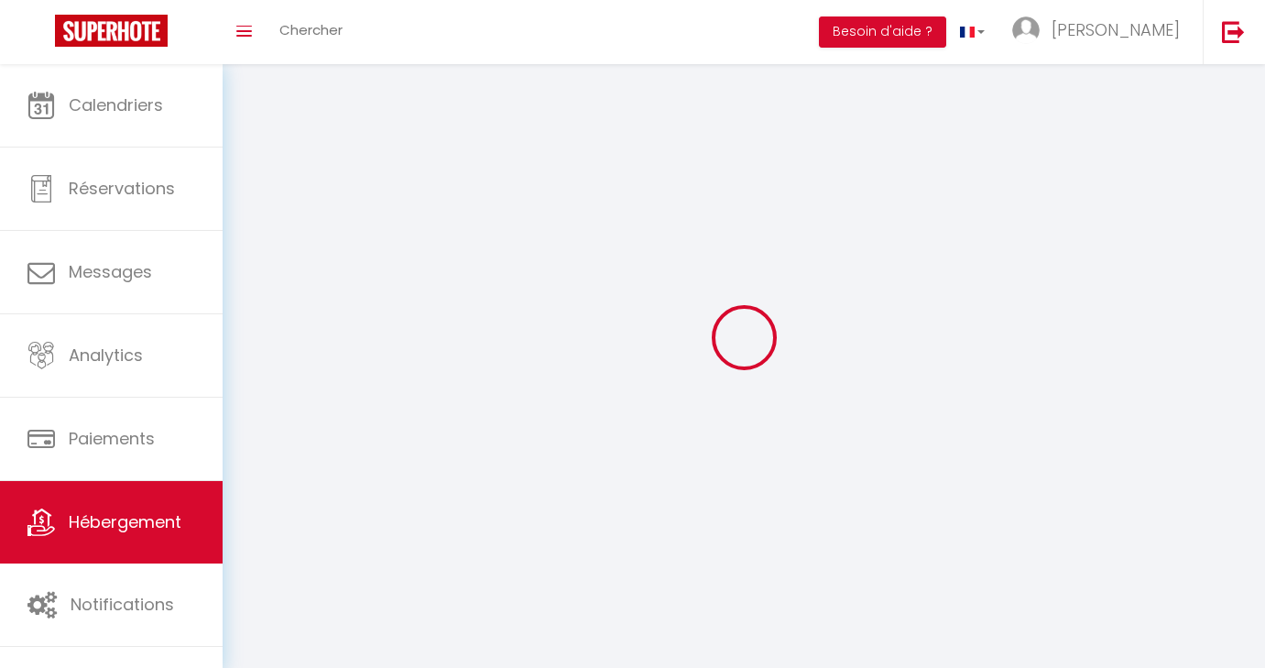
select select
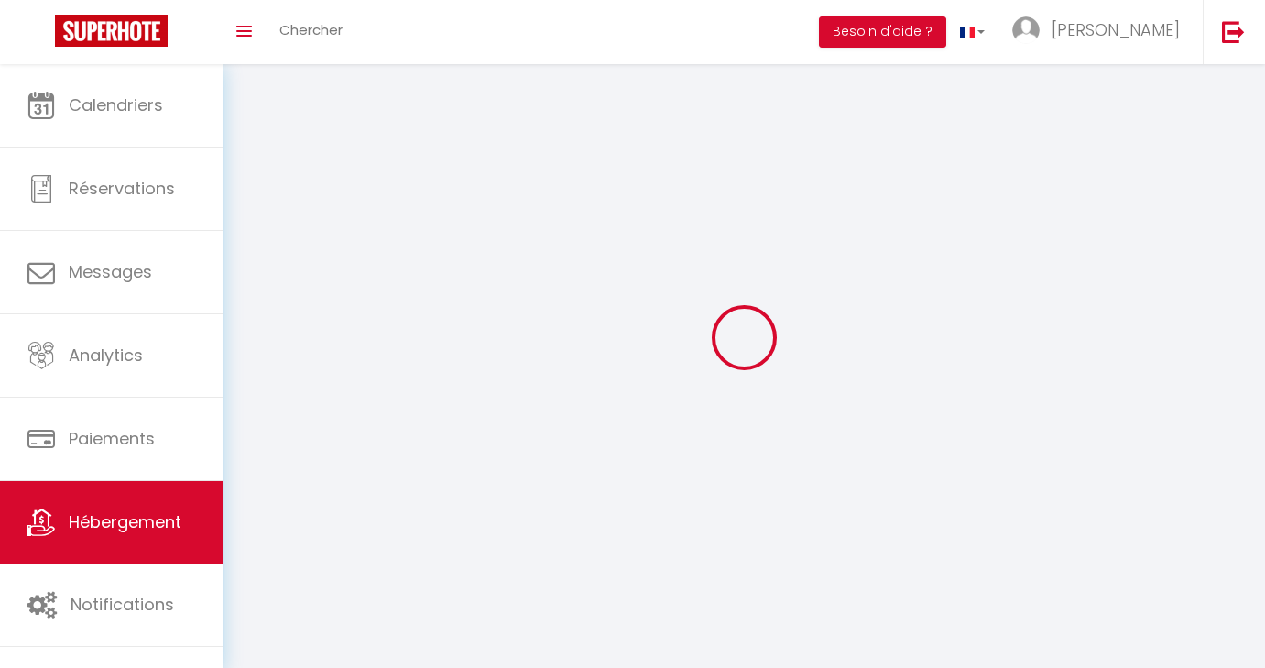
select select
checkbox input "false"
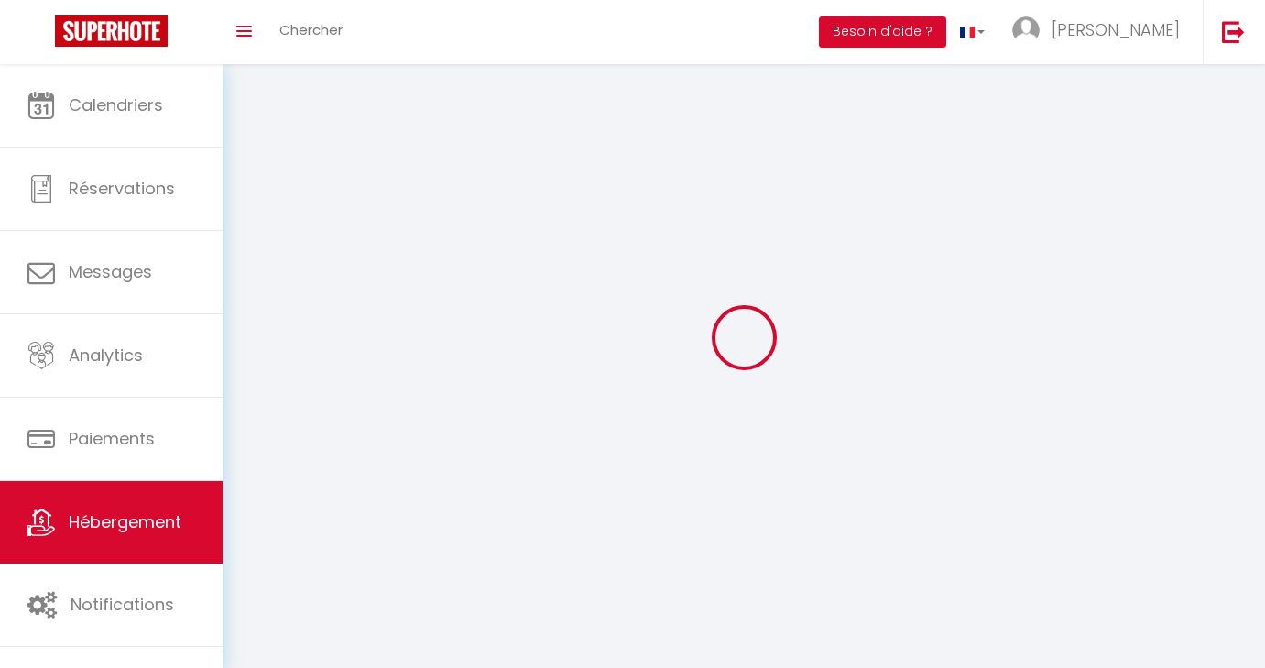
select select
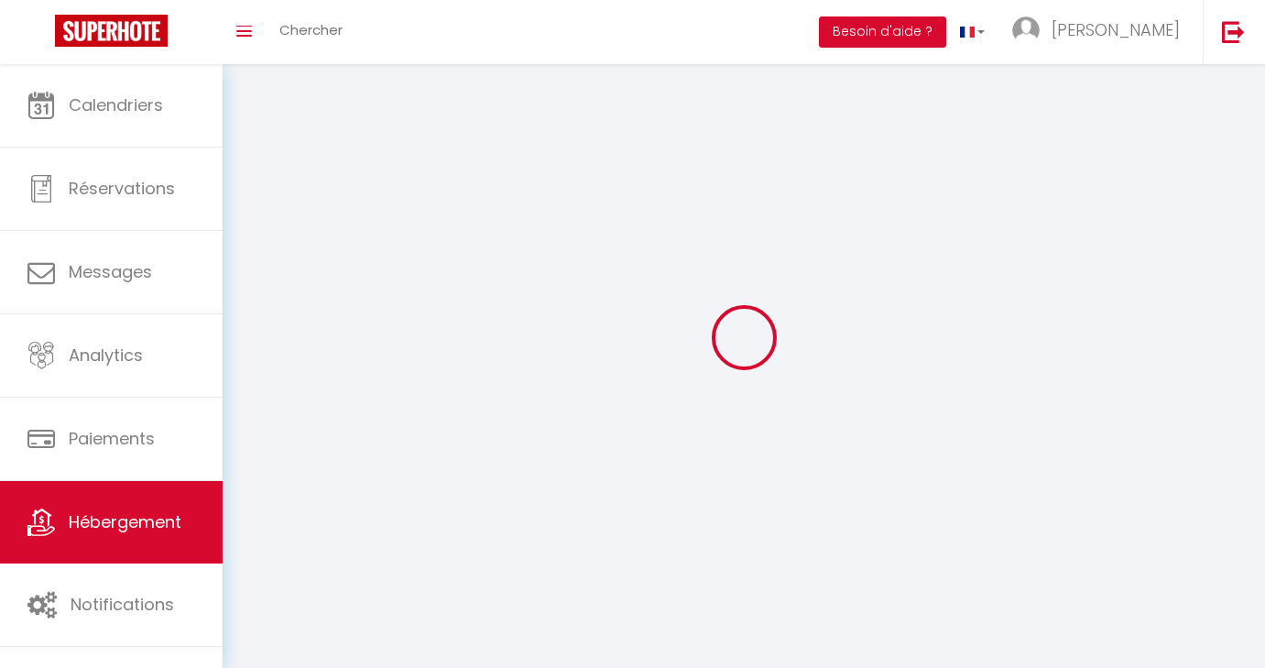
select select
checkbox input "false"
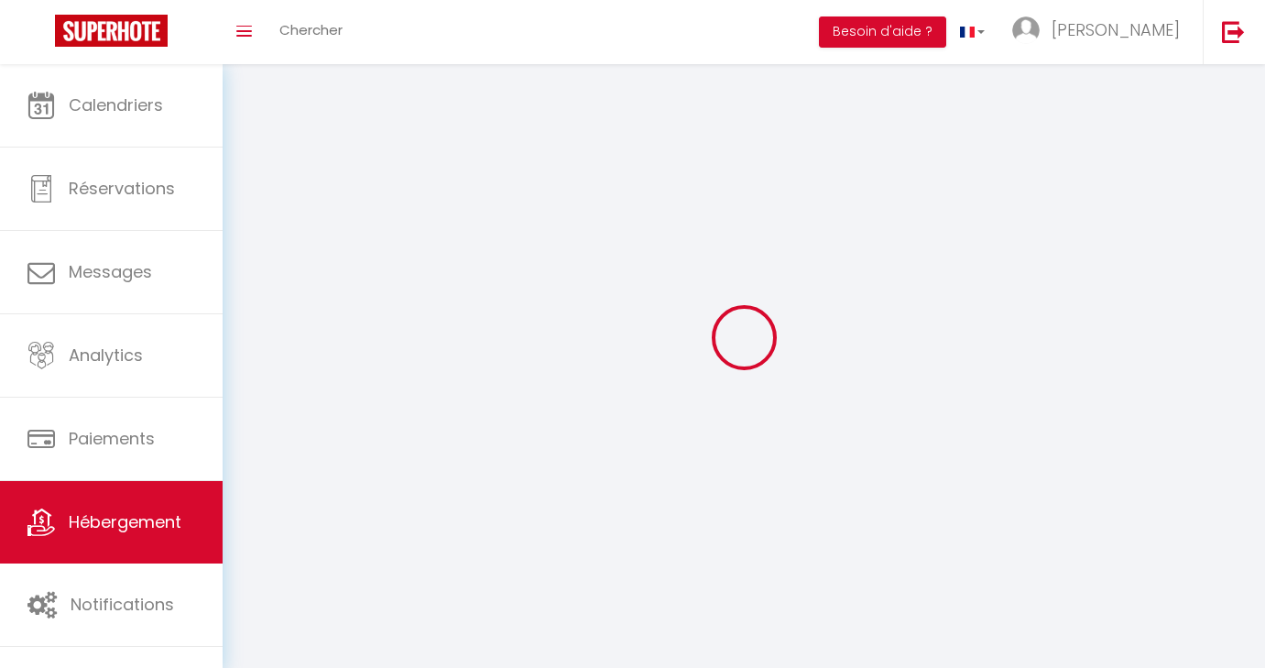
checkbox input "false"
select select
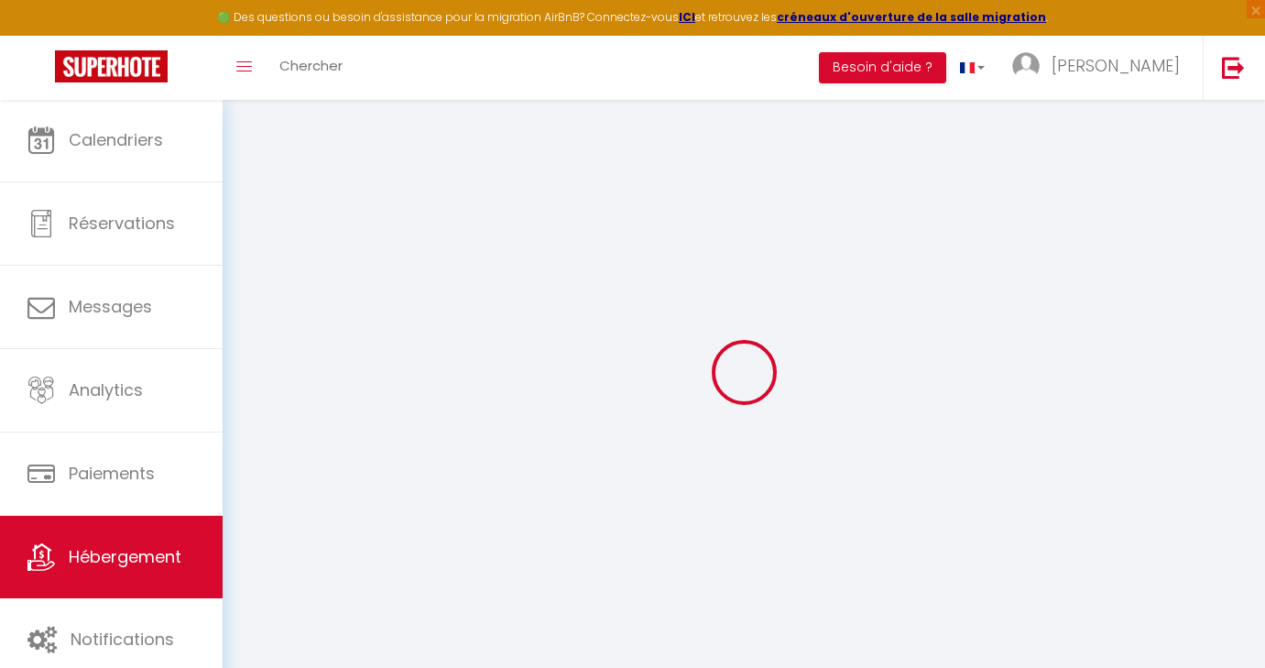
select select
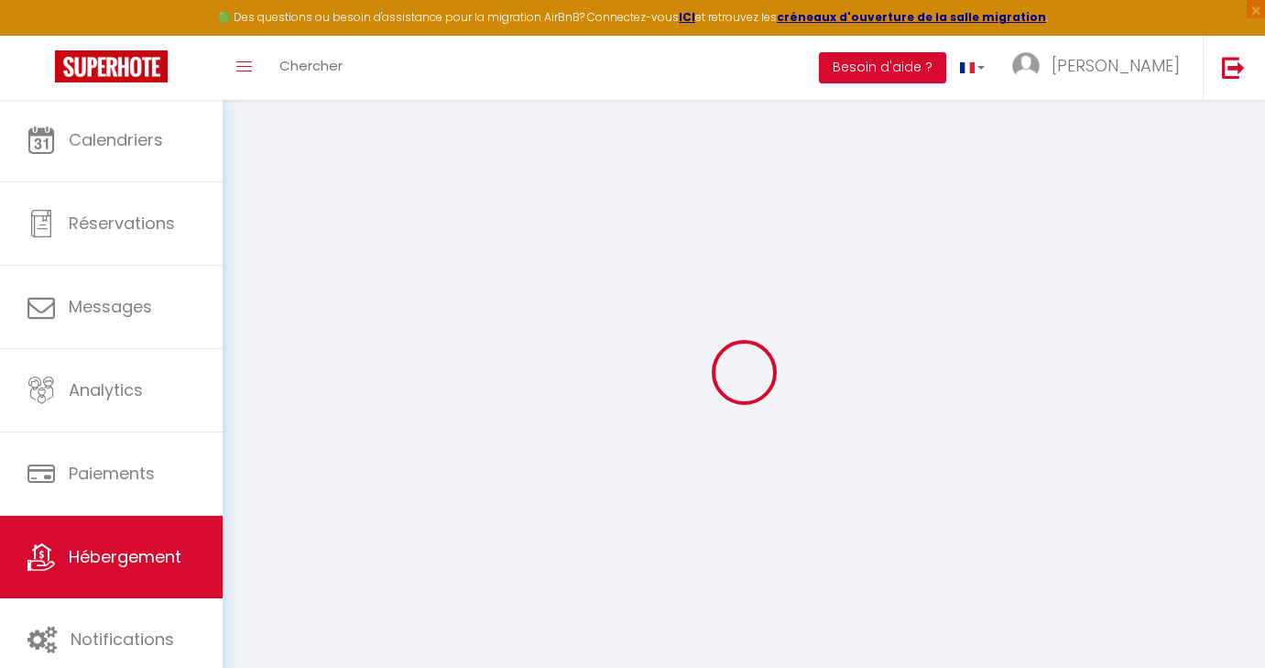
select select
checkbox input "false"
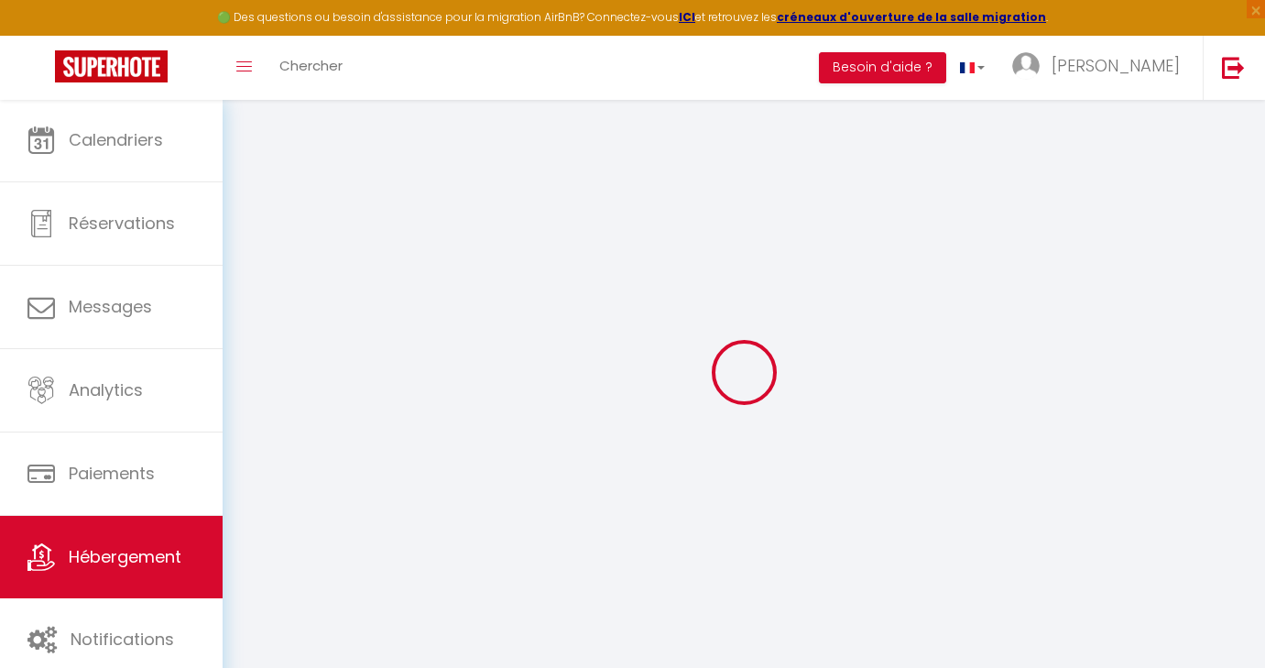
select select
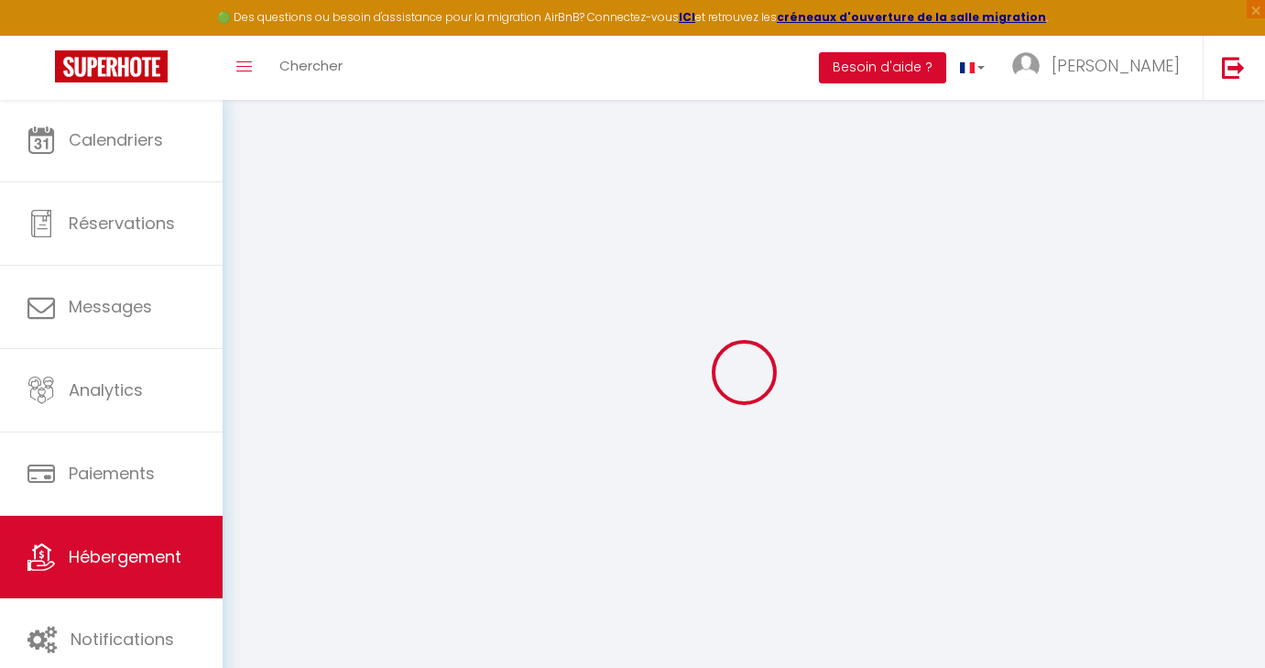
select select
checkbox input "false"
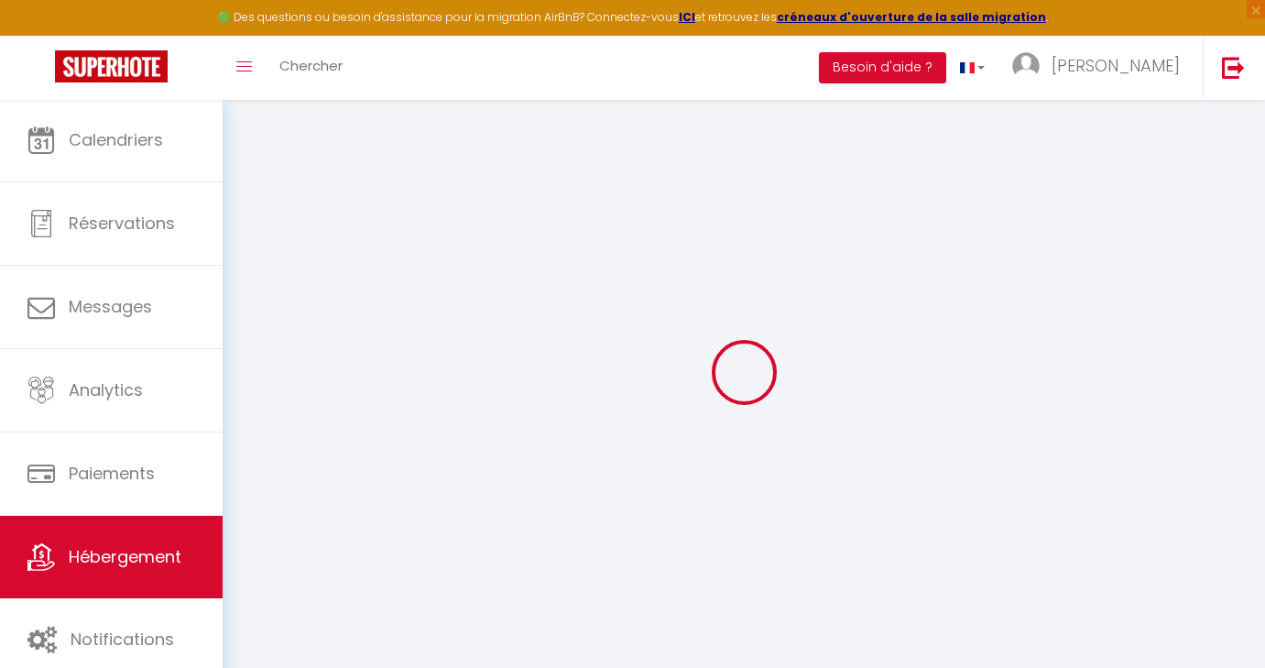
checkbox input "false"
select select
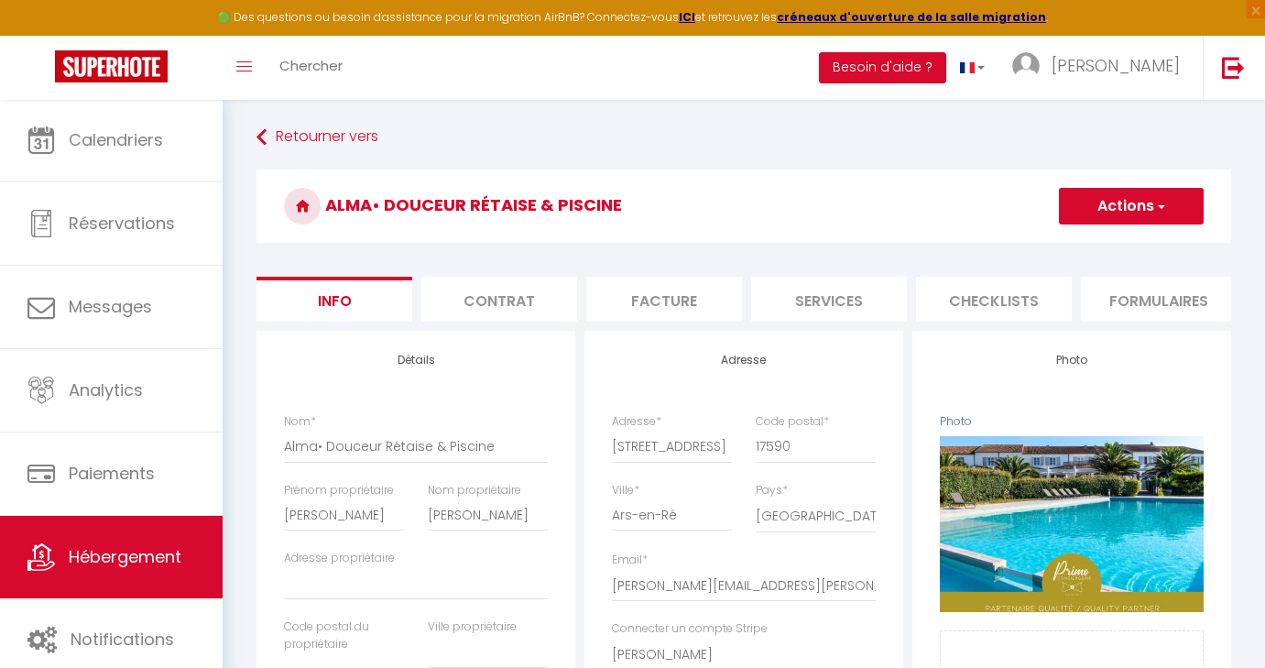
click at [1159, 211] on span "button" at bounding box center [1160, 206] width 12 height 18
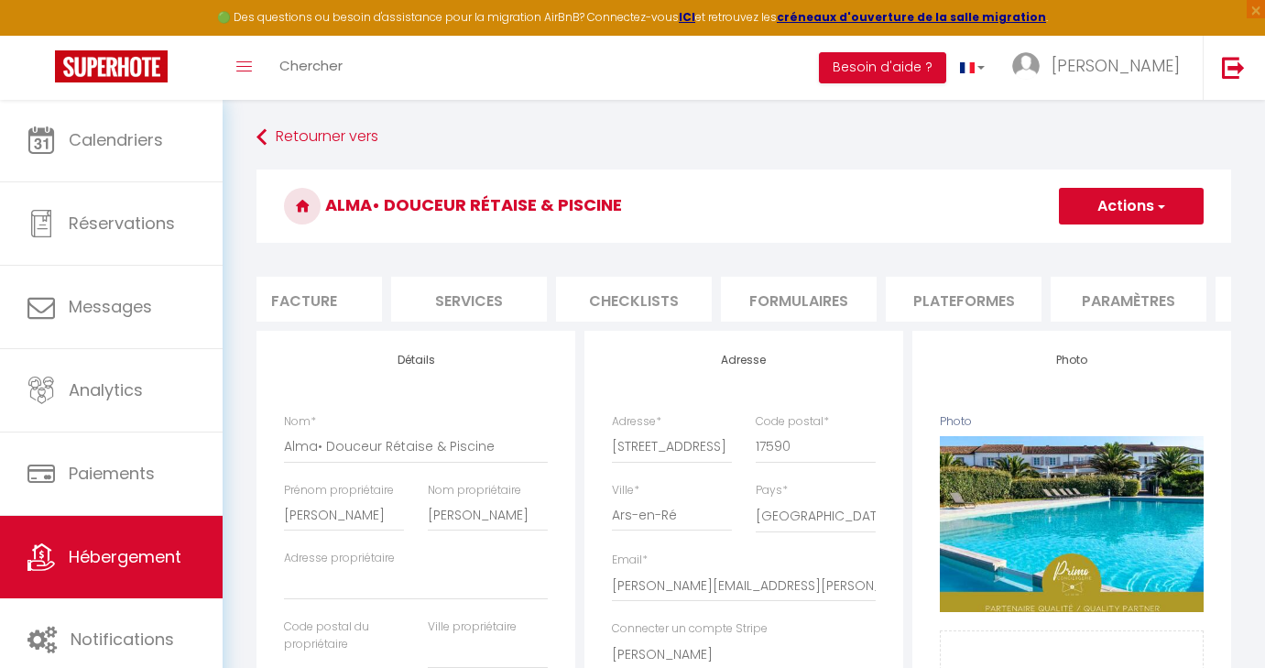
click at [1002, 289] on li "Plateformes" at bounding box center [964, 299] width 156 height 45
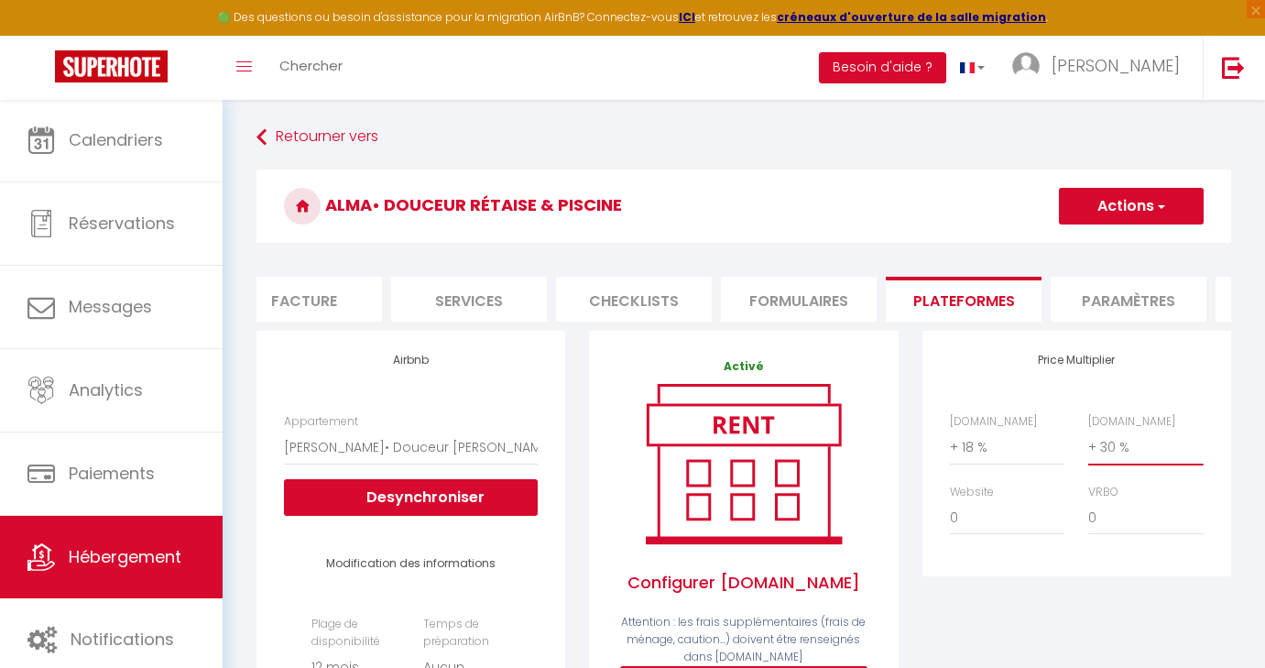
click at [1161, 206] on span "button" at bounding box center [1160, 206] width 12 height 18
click at [1110, 249] on link "Enregistrer" at bounding box center [1130, 247] width 145 height 24
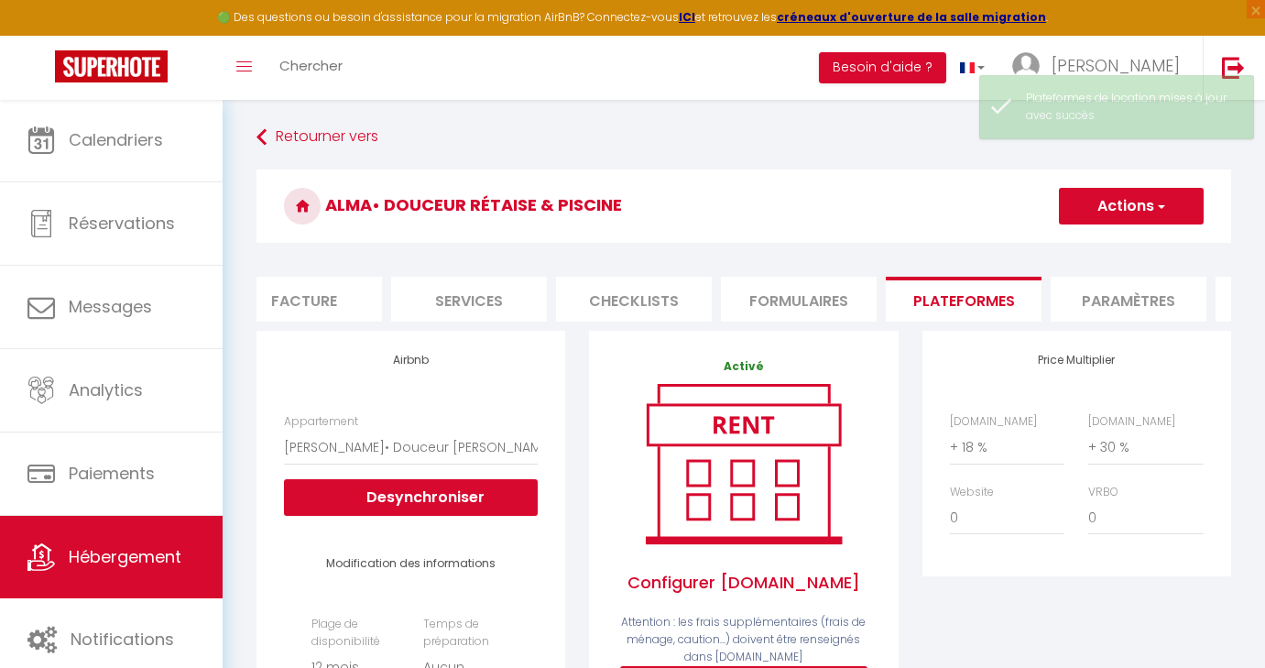
click at [131, 557] on span "Hébergement" at bounding box center [125, 556] width 113 height 23
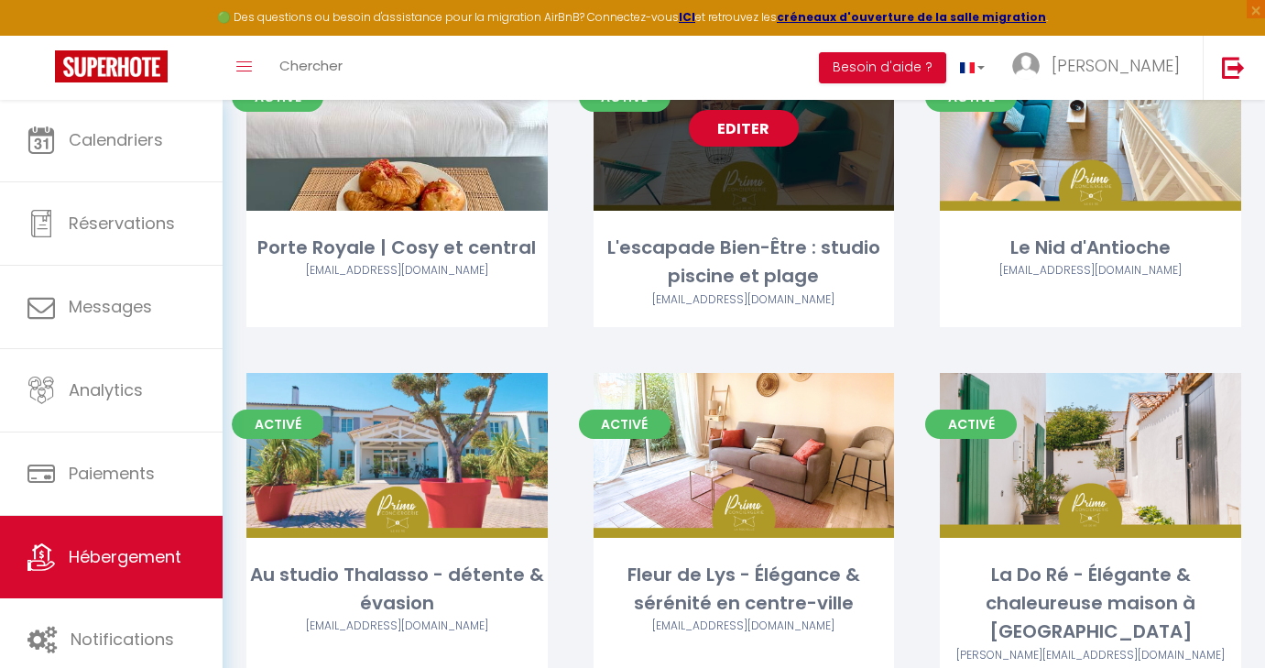
scroll to position [190, 0]
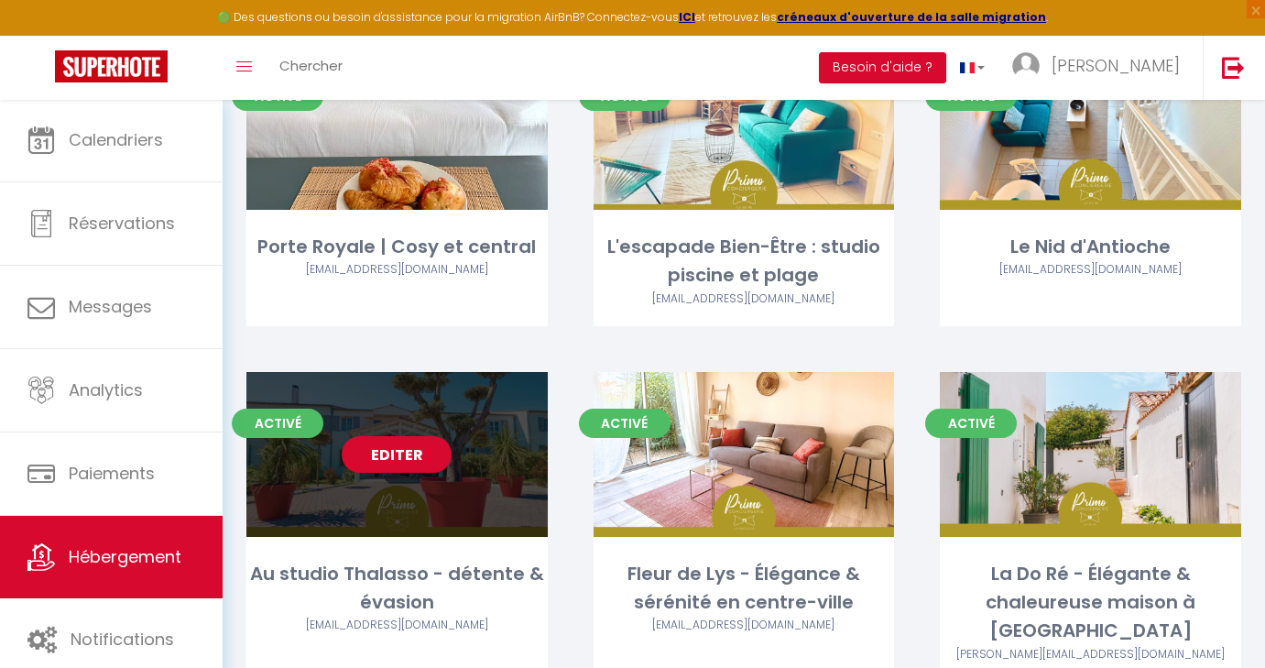
click at [415, 452] on link "Editer" at bounding box center [397, 454] width 110 height 37
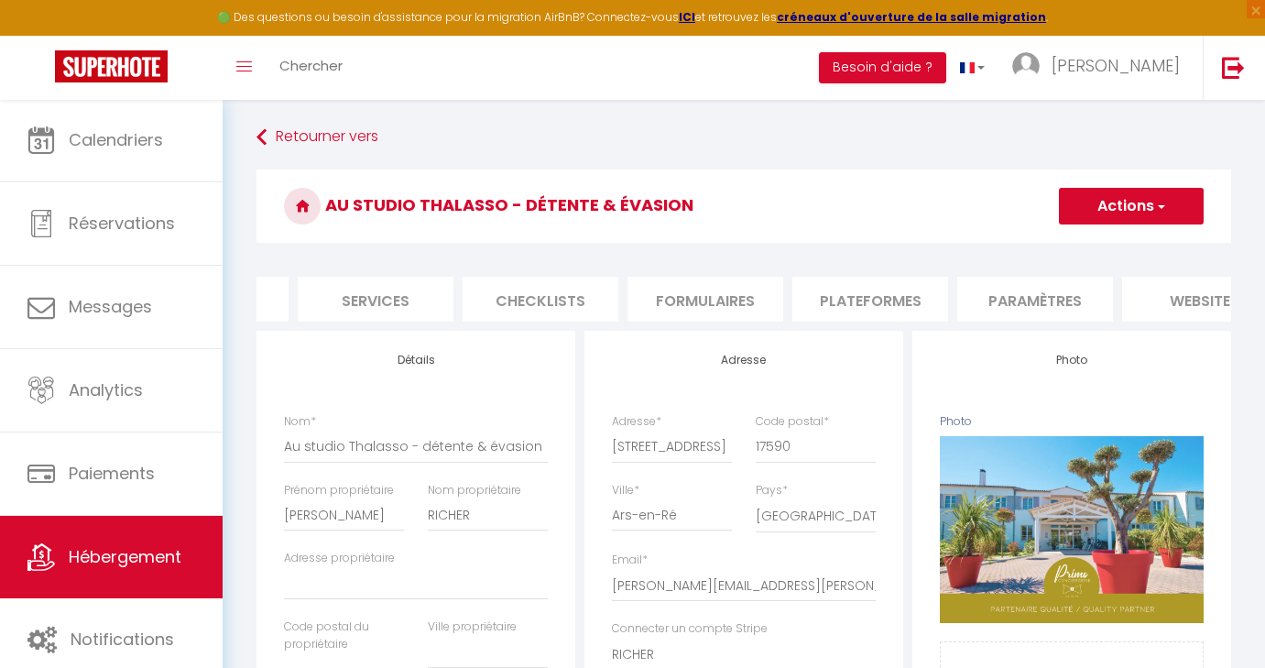
scroll to position [0, 457]
click at [1070, 293] on li "Paramètres" at bounding box center [1032, 299] width 156 height 45
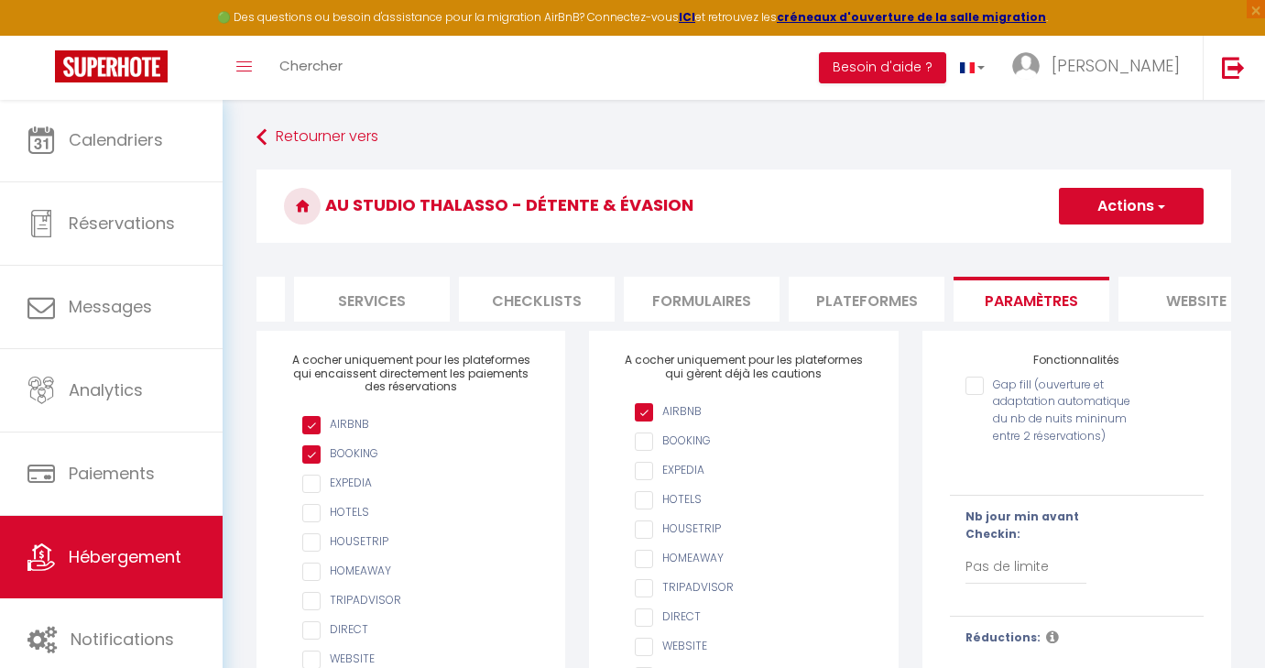
click at [890, 291] on li "Plateformes" at bounding box center [867, 299] width 156 height 45
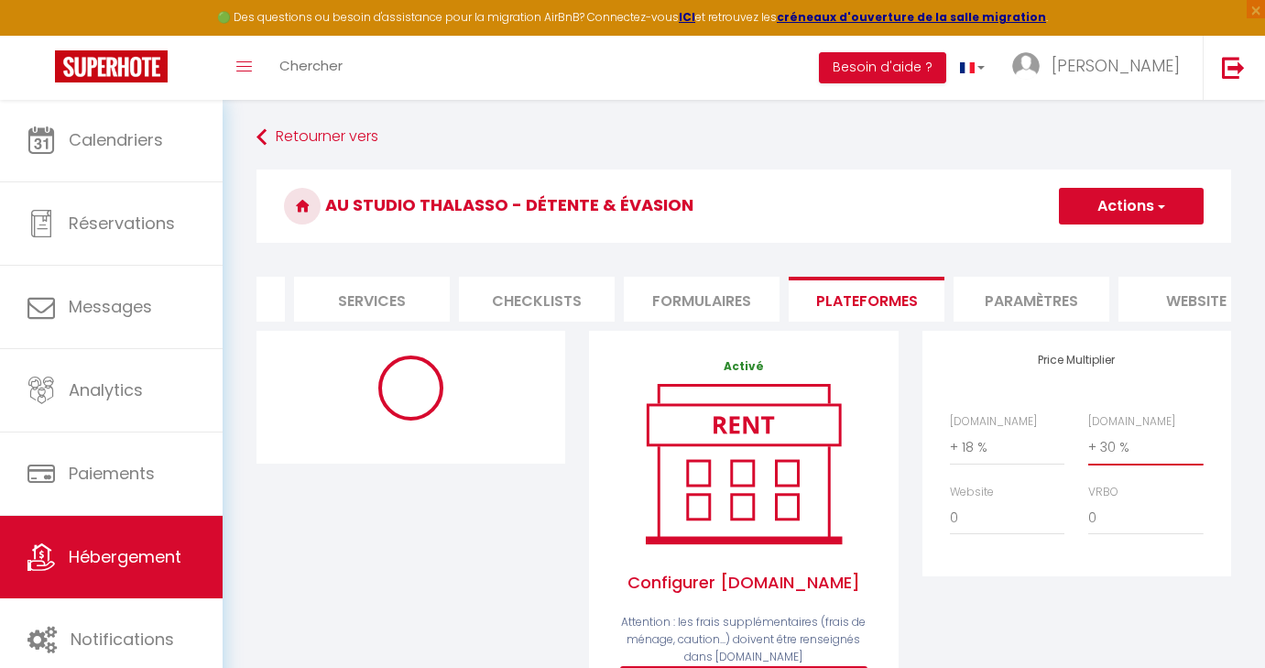
click at [1163, 209] on span "button" at bounding box center [1160, 206] width 12 height 18
click at [1108, 244] on link "Enregistrer" at bounding box center [1130, 247] width 145 height 24
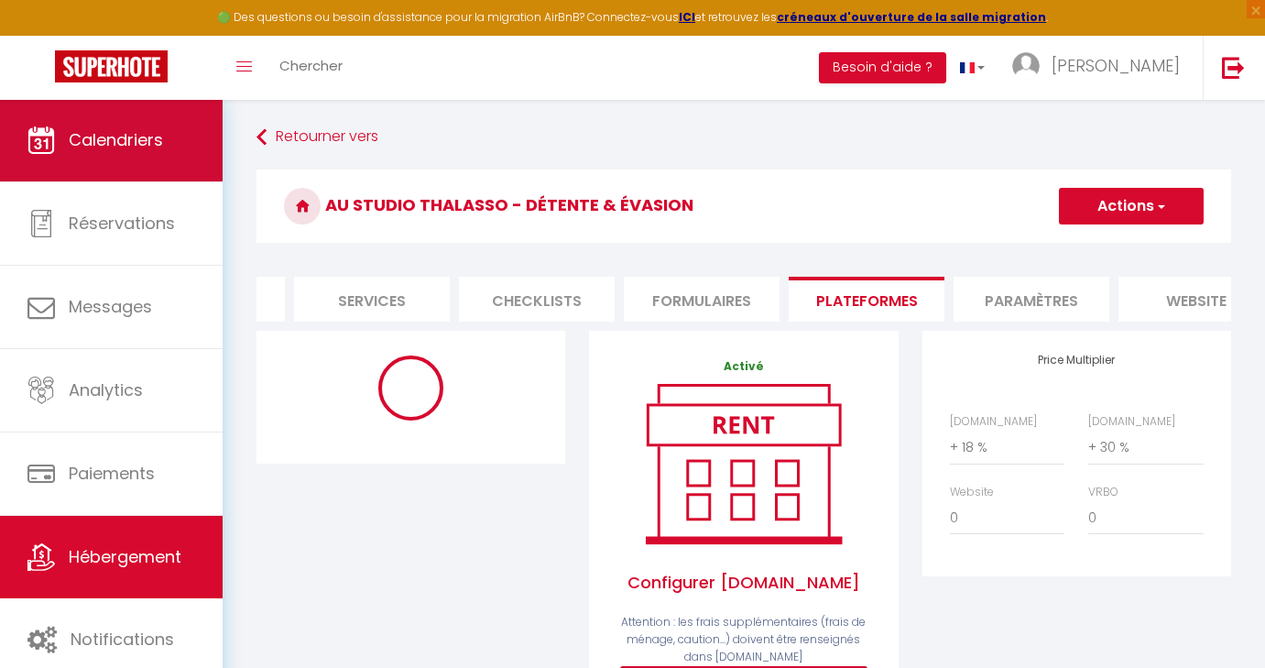
click at [115, 149] on span "Calendriers" at bounding box center [116, 139] width 94 height 23
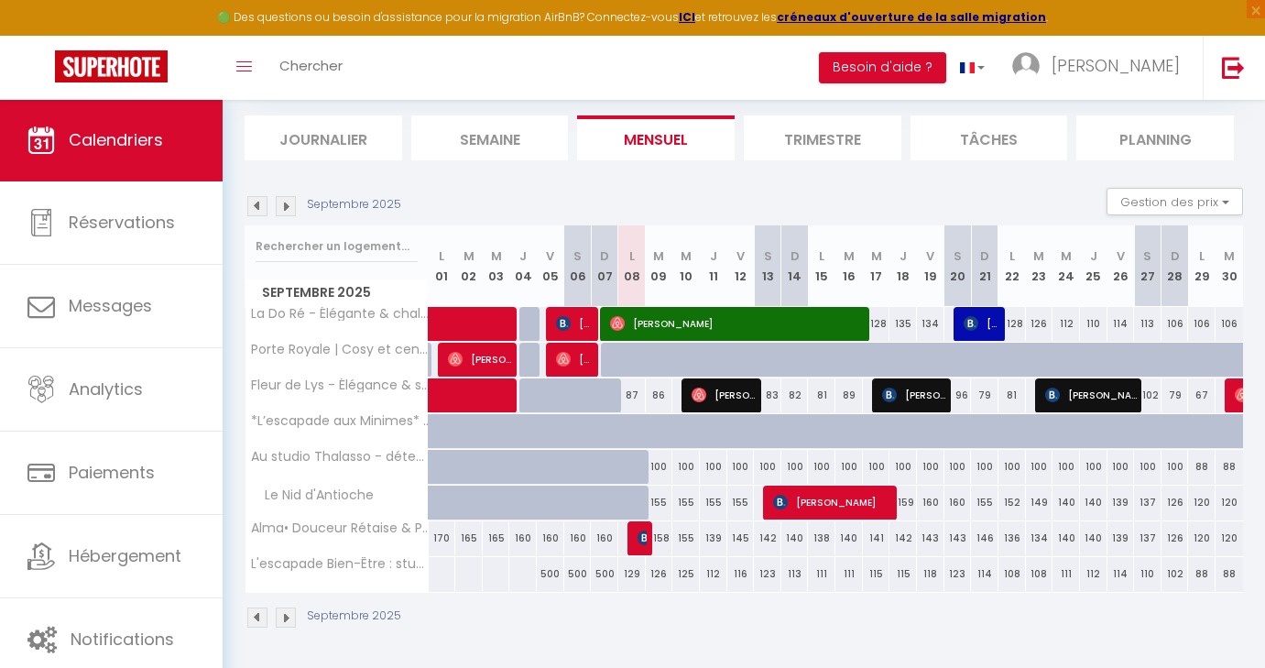
scroll to position [109, 0]
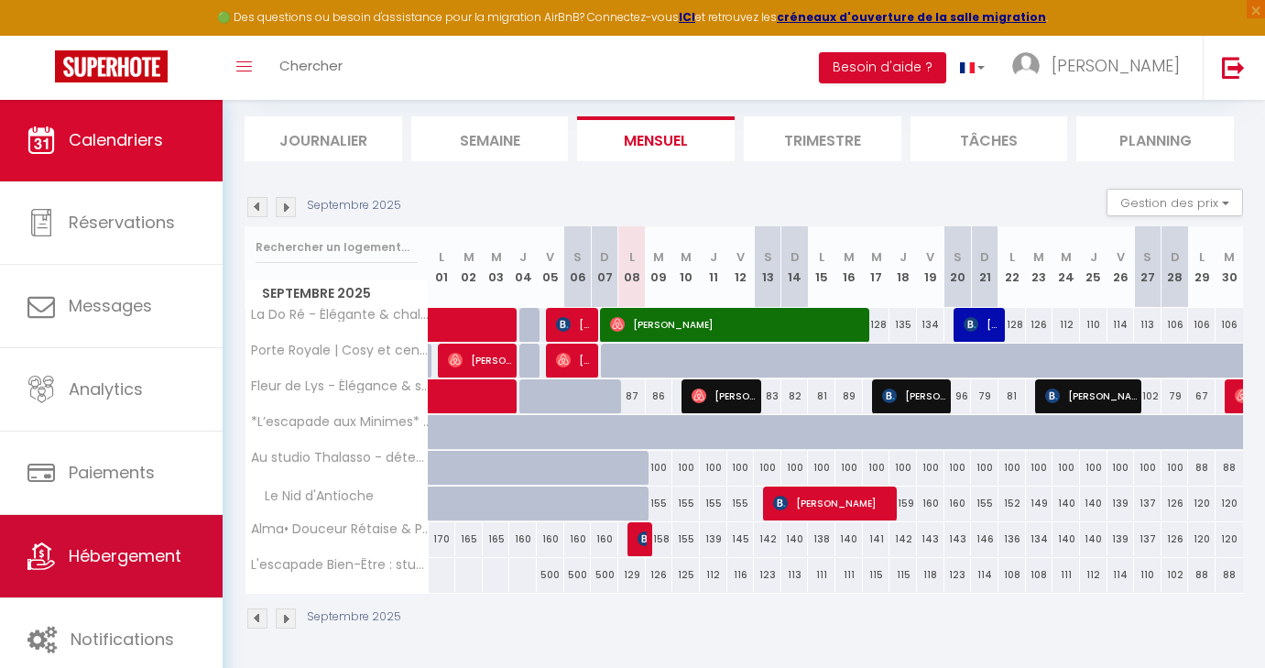
click at [76, 564] on span "Hébergement" at bounding box center [125, 555] width 113 height 23
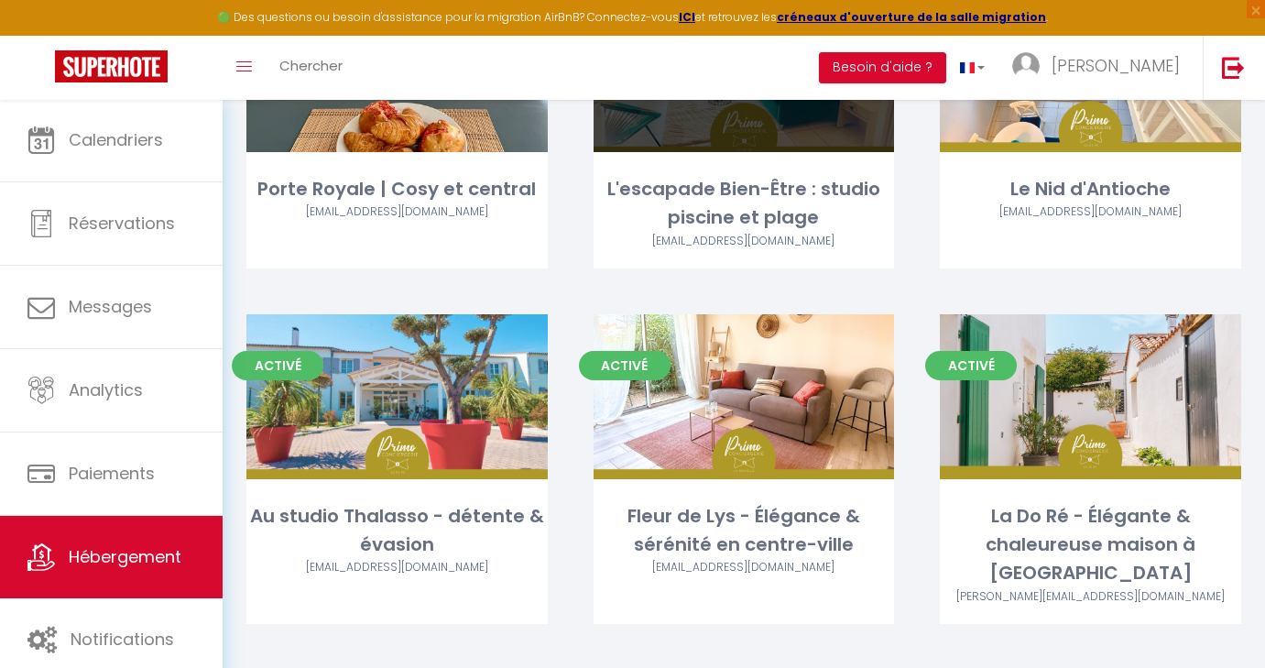
scroll to position [267, 0]
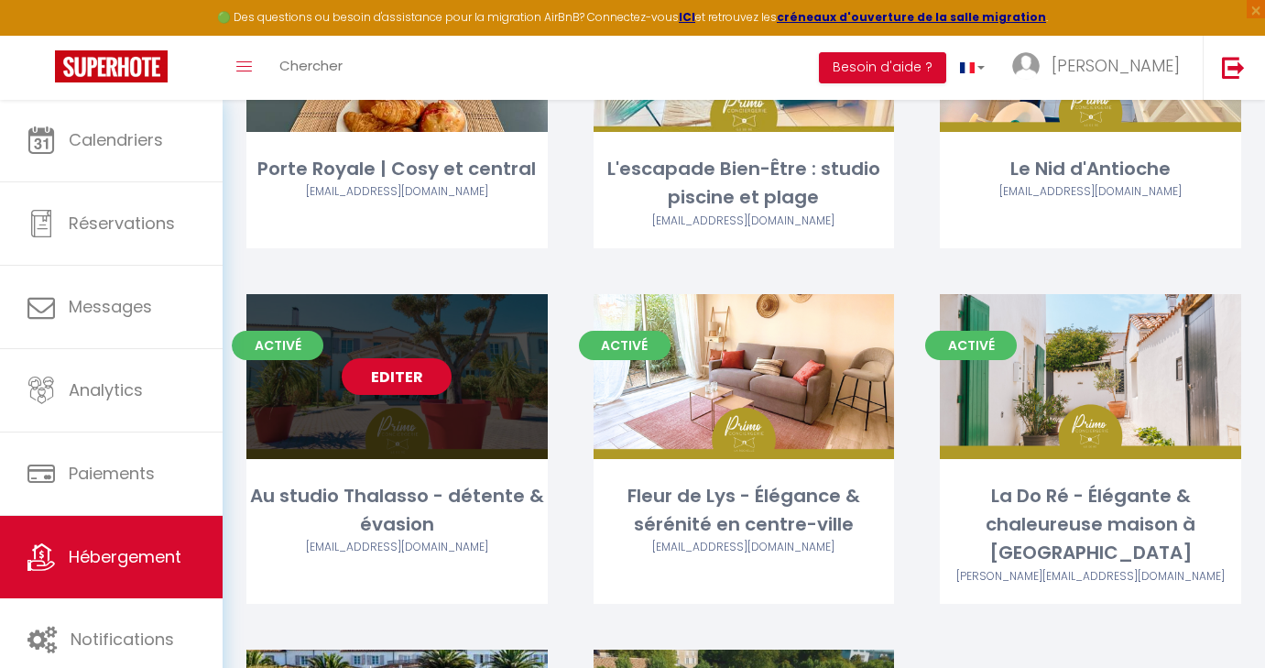
click at [419, 376] on link "Editer" at bounding box center [397, 376] width 110 height 37
click at [397, 374] on link "Editer" at bounding box center [397, 376] width 110 height 37
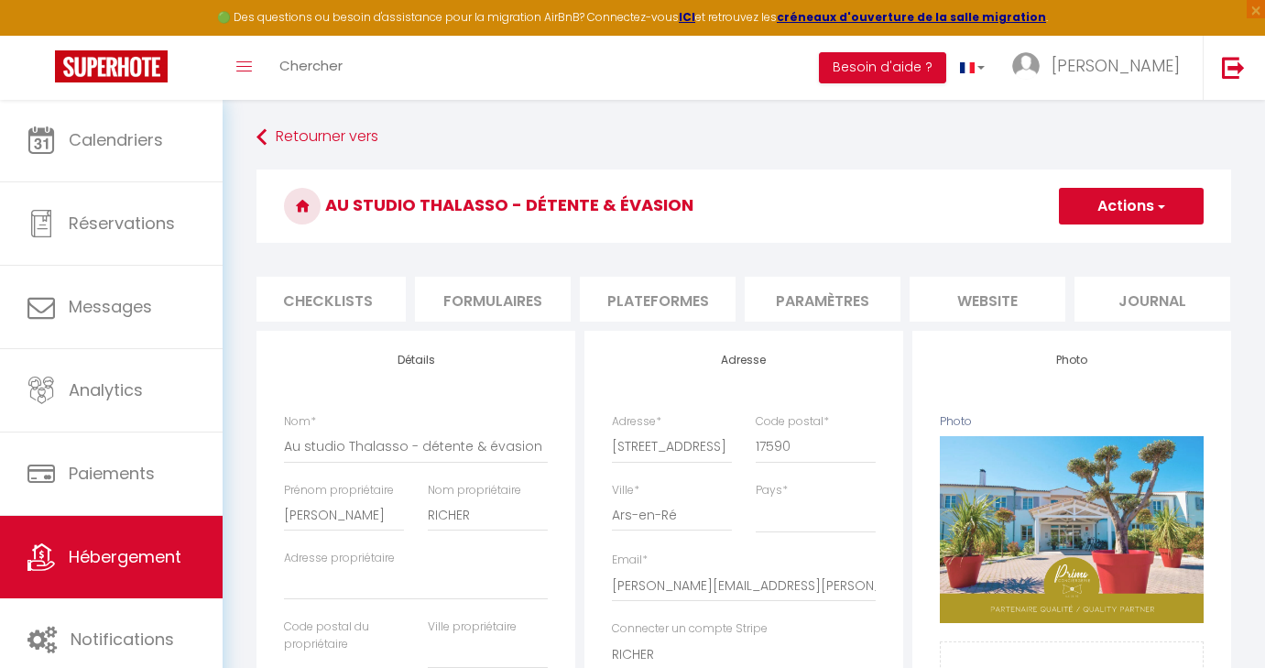
scroll to position [0, 665]
click at [681, 303] on li "Plateformes" at bounding box center [659, 299] width 156 height 45
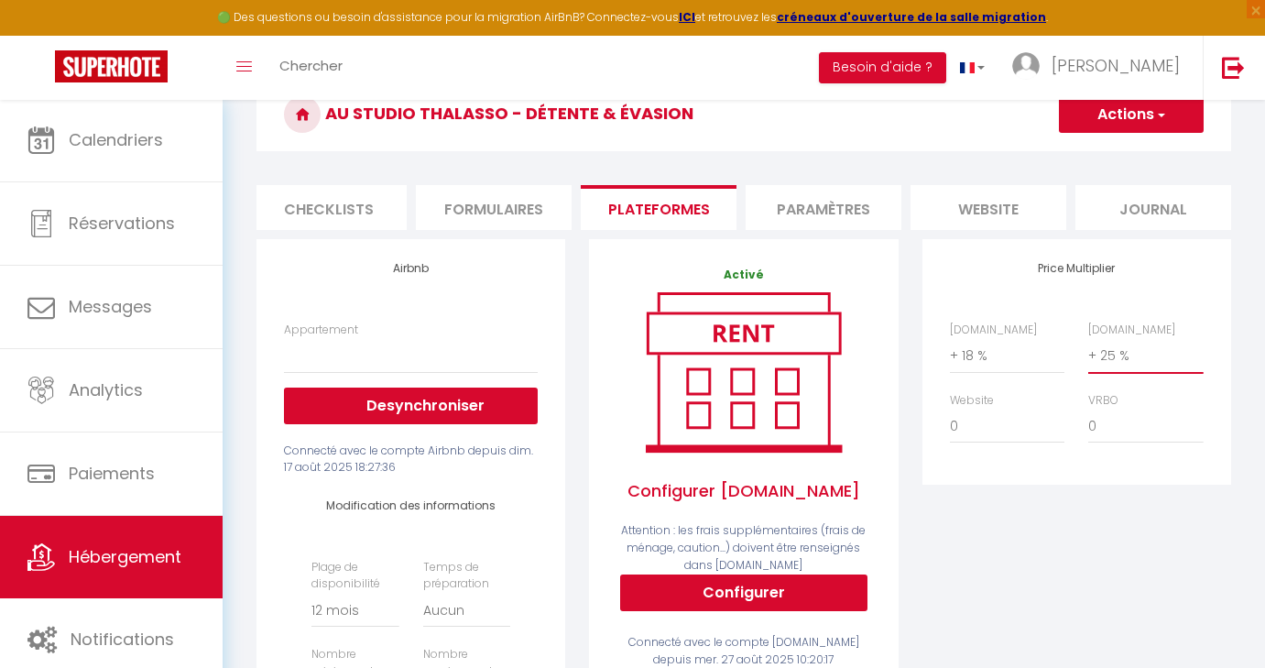
scroll to position [96, 0]
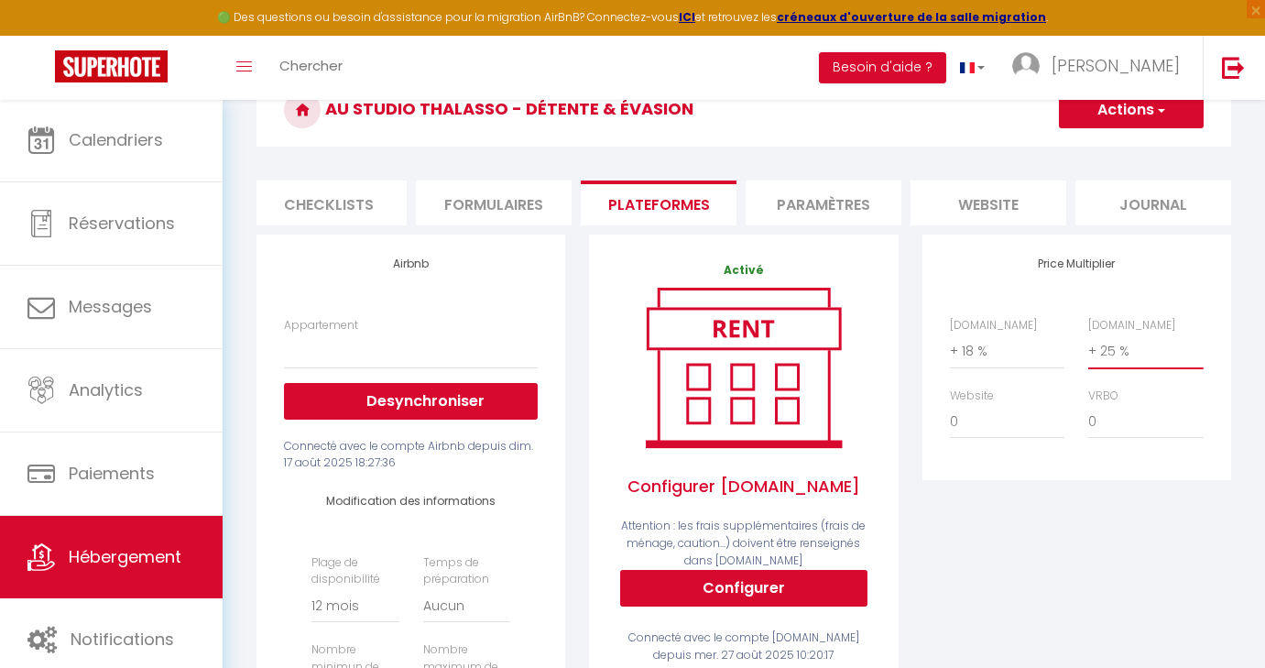
click at [1128, 113] on button "Actions" at bounding box center [1131, 110] width 145 height 37
click at [1106, 148] on link "Enregistrer" at bounding box center [1130, 150] width 145 height 24
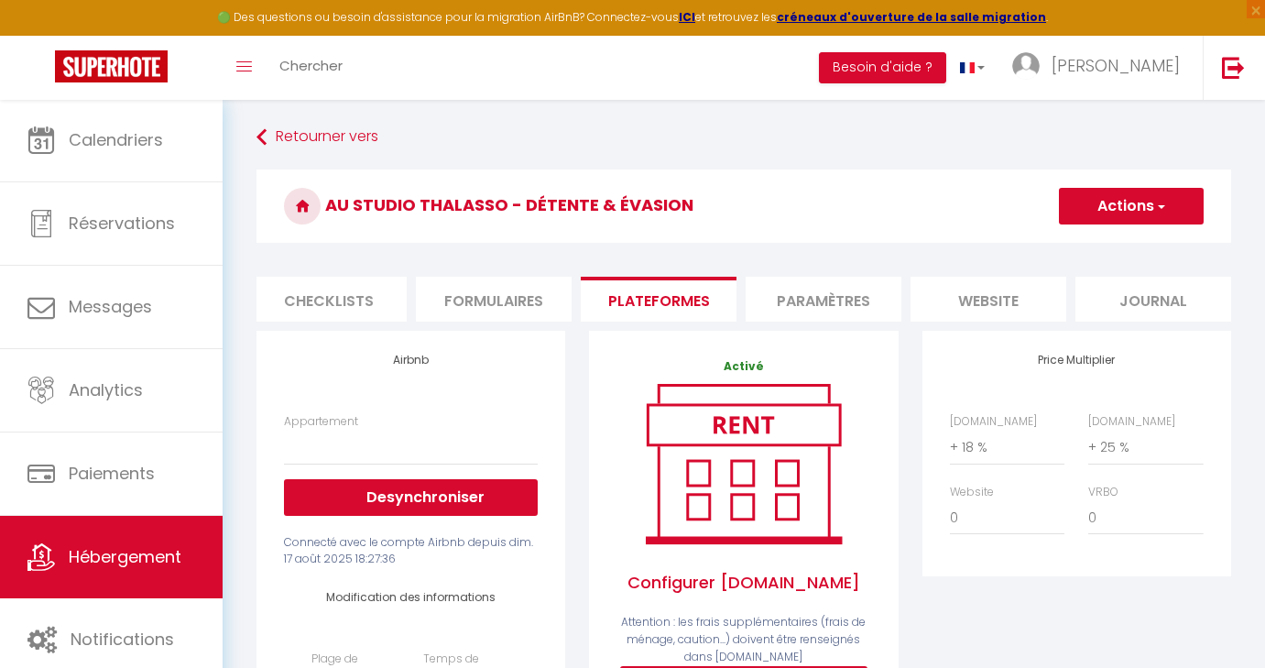
scroll to position [0, 0]
click at [1138, 207] on button "Actions" at bounding box center [1131, 206] width 145 height 37
click at [1109, 251] on link "Enregistrer" at bounding box center [1130, 247] width 145 height 24
click at [108, 561] on span "Hébergement" at bounding box center [125, 556] width 113 height 23
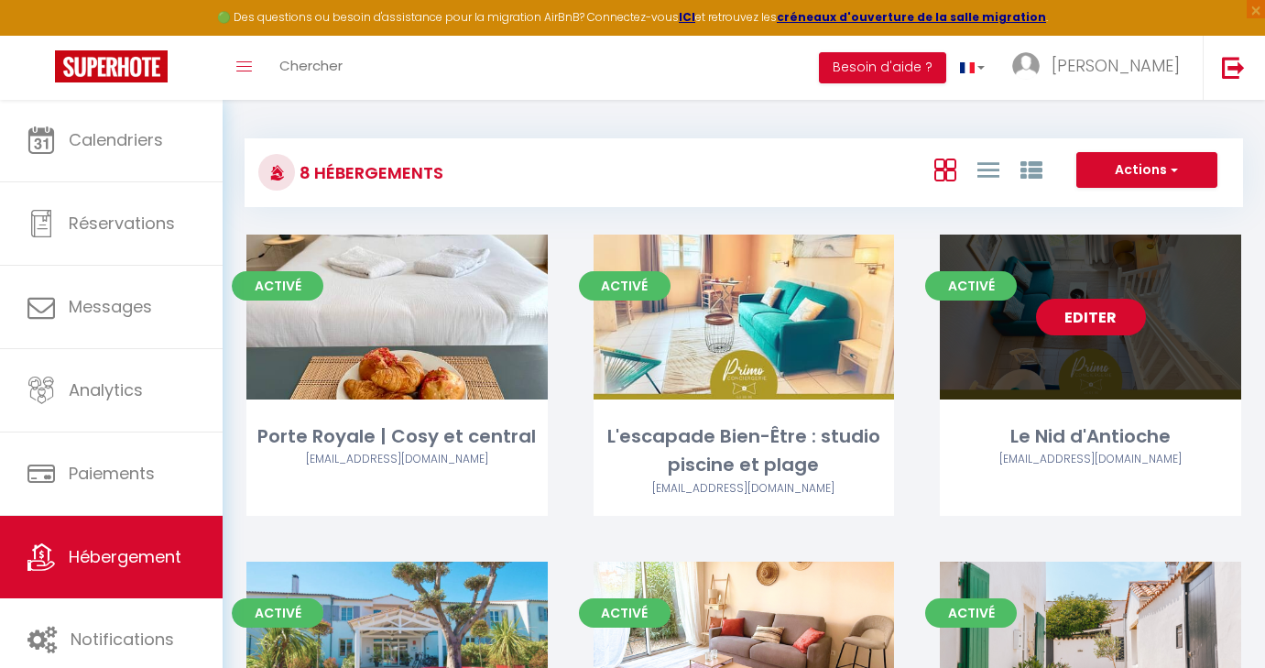
click at [1091, 322] on link "Editer" at bounding box center [1091, 317] width 110 height 37
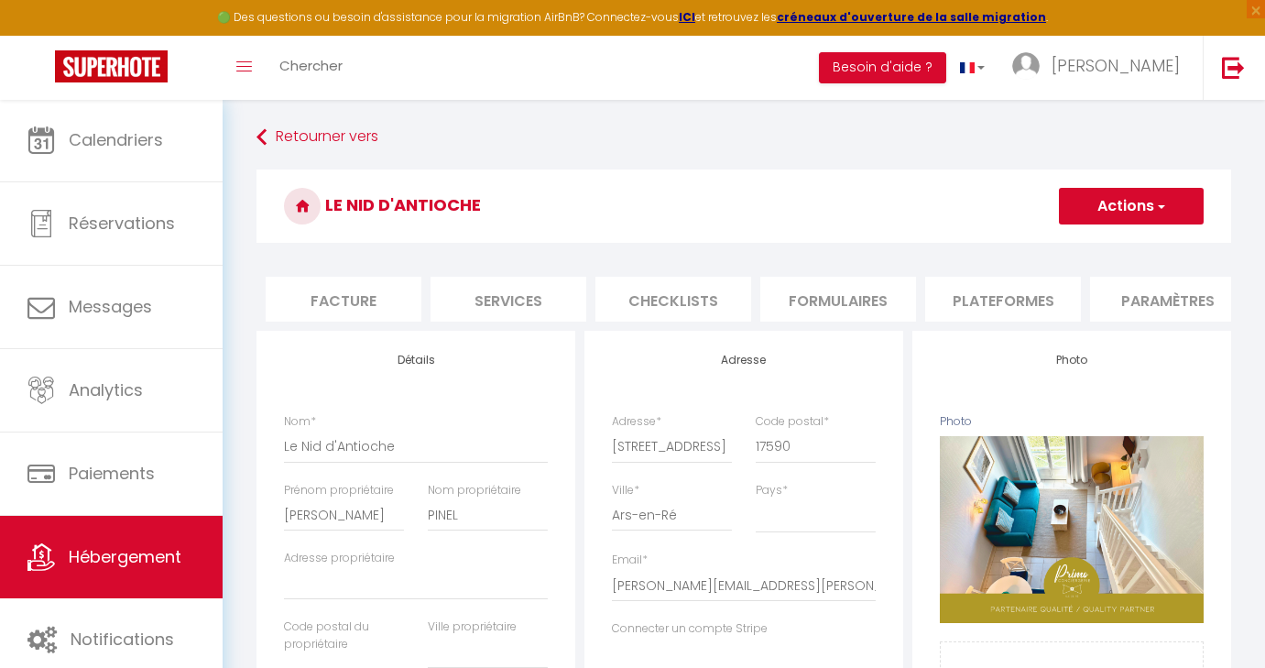
scroll to position [0, 376]
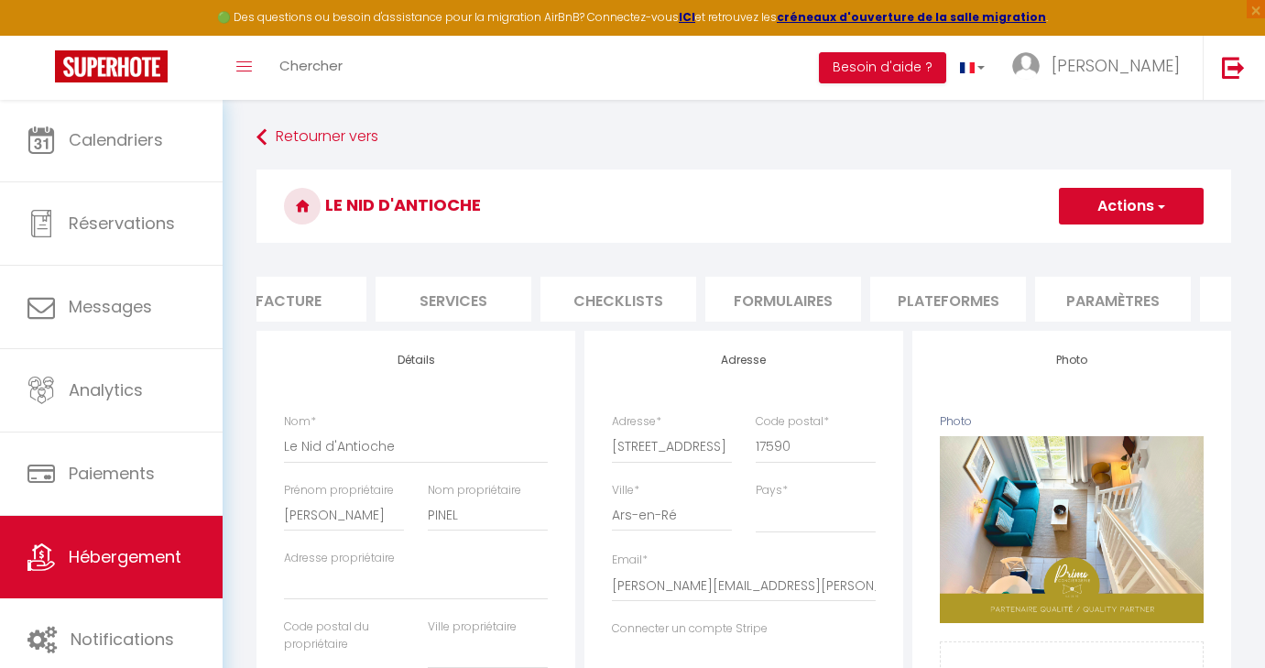
click at [977, 292] on li "Plateformes" at bounding box center [948, 299] width 156 height 45
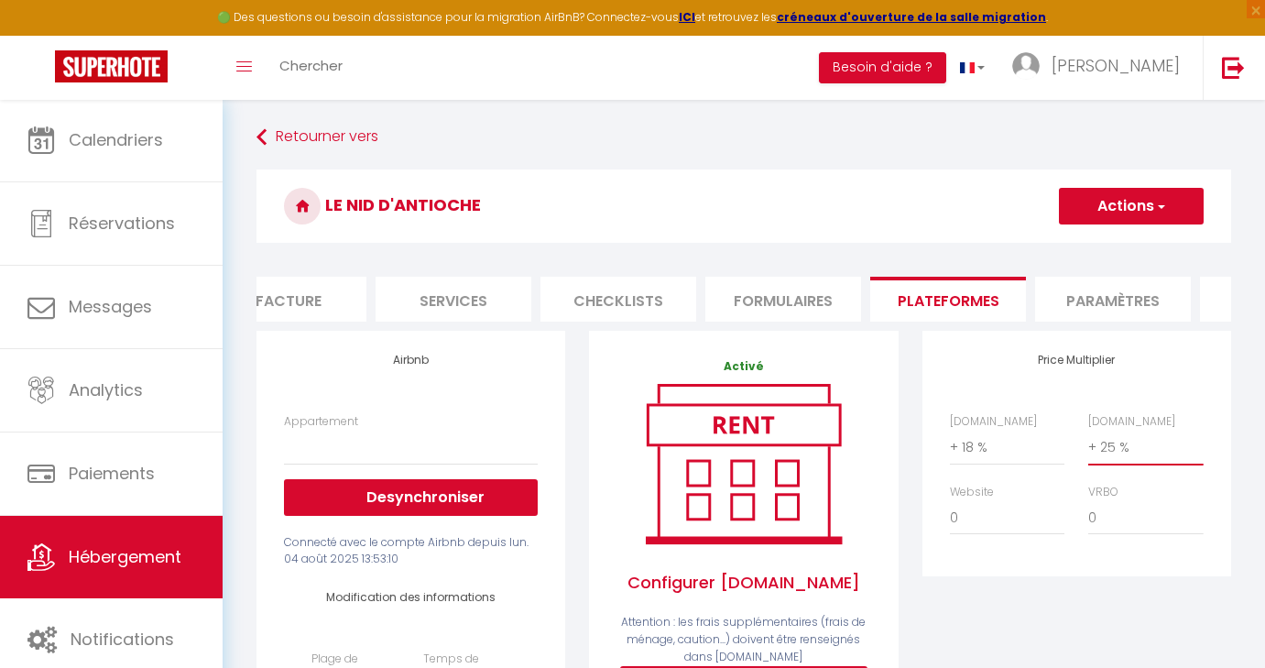
click at [1155, 213] on span "button" at bounding box center [1160, 206] width 12 height 18
click at [1101, 255] on link "Enregistrer" at bounding box center [1130, 247] width 145 height 24
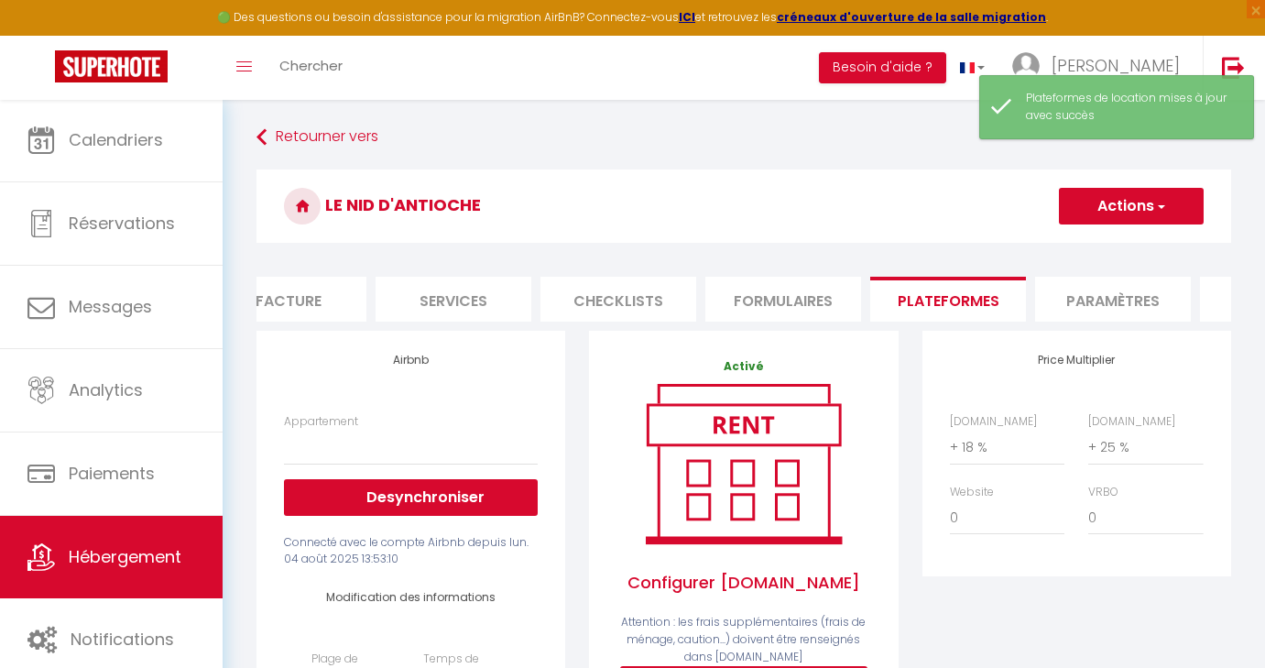
click at [97, 558] on span "Hébergement" at bounding box center [125, 556] width 113 height 23
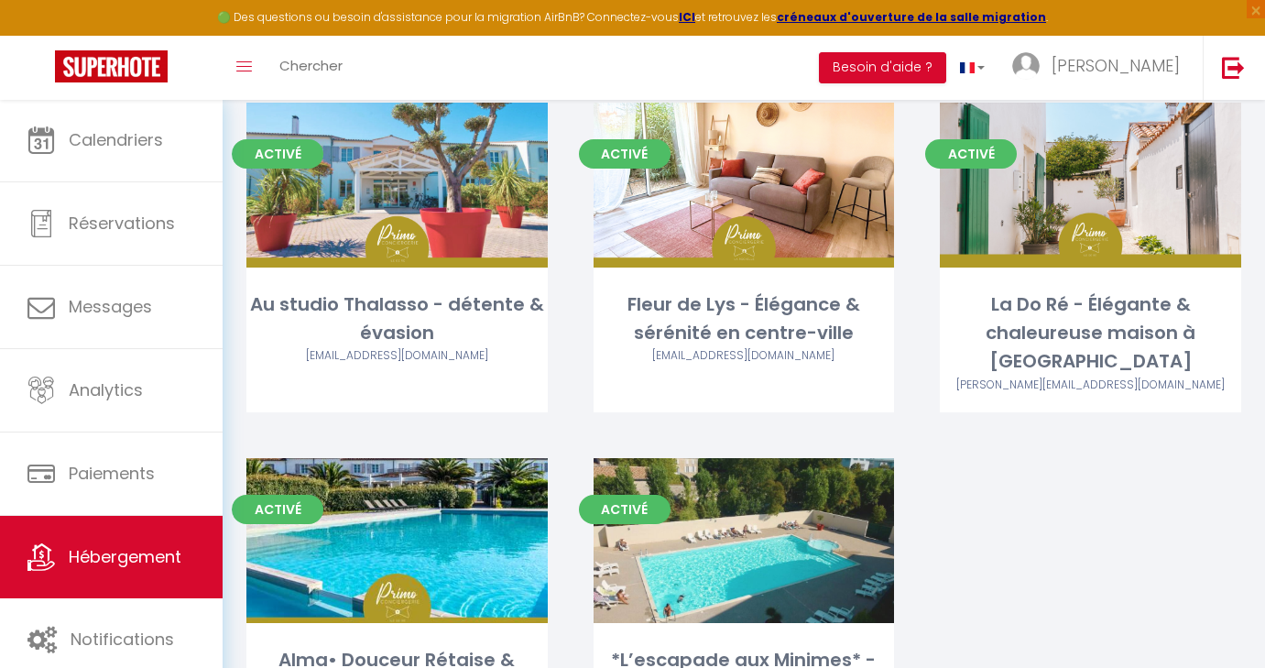
scroll to position [469, 0]
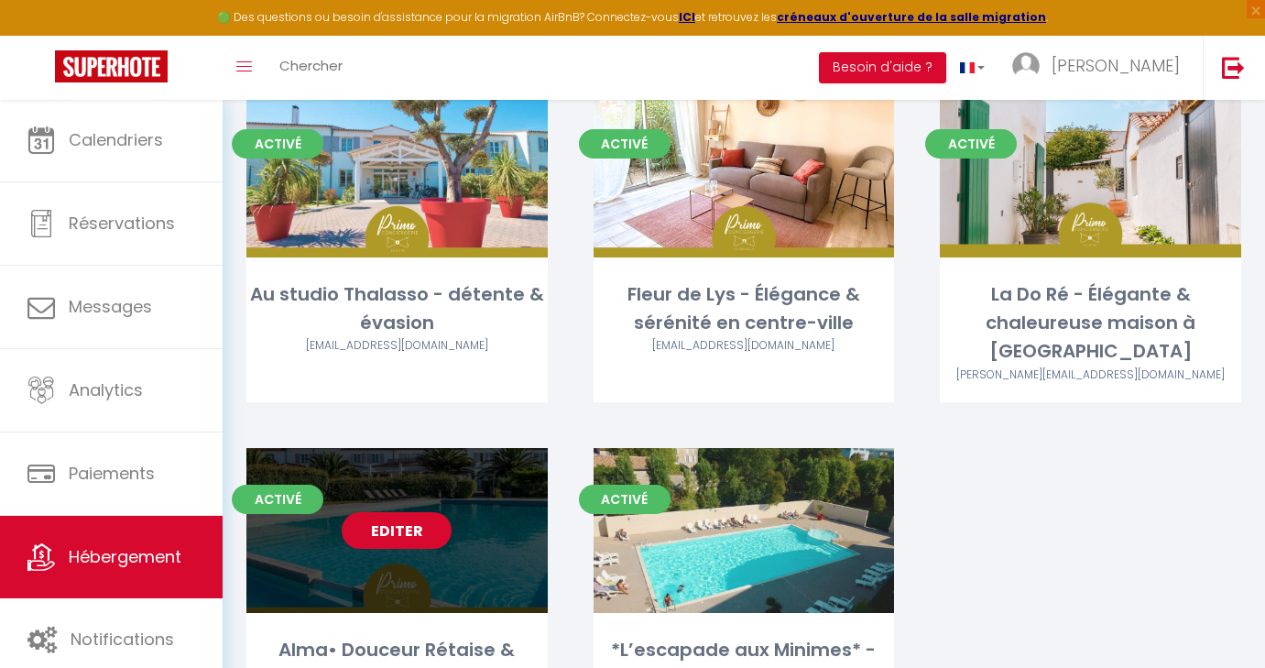
click at [413, 512] on link "Editer" at bounding box center [397, 530] width 110 height 37
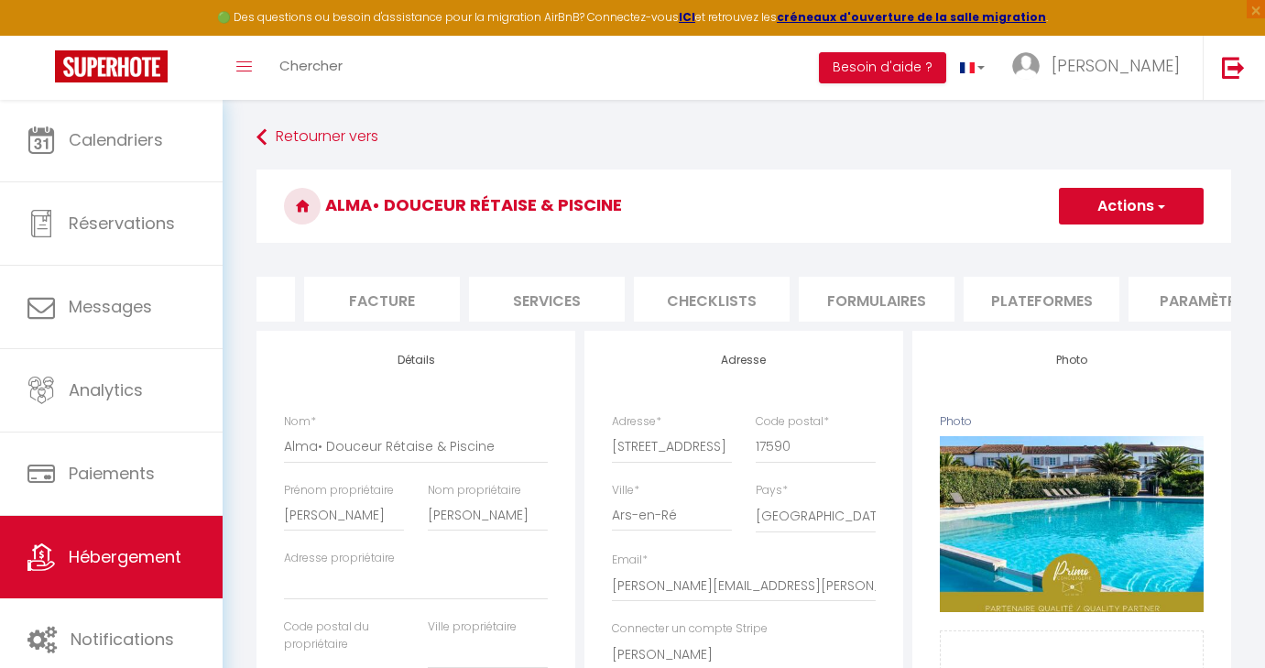
scroll to position [0, 304]
click at [1045, 300] on li "Plateformes" at bounding box center [1020, 299] width 156 height 45
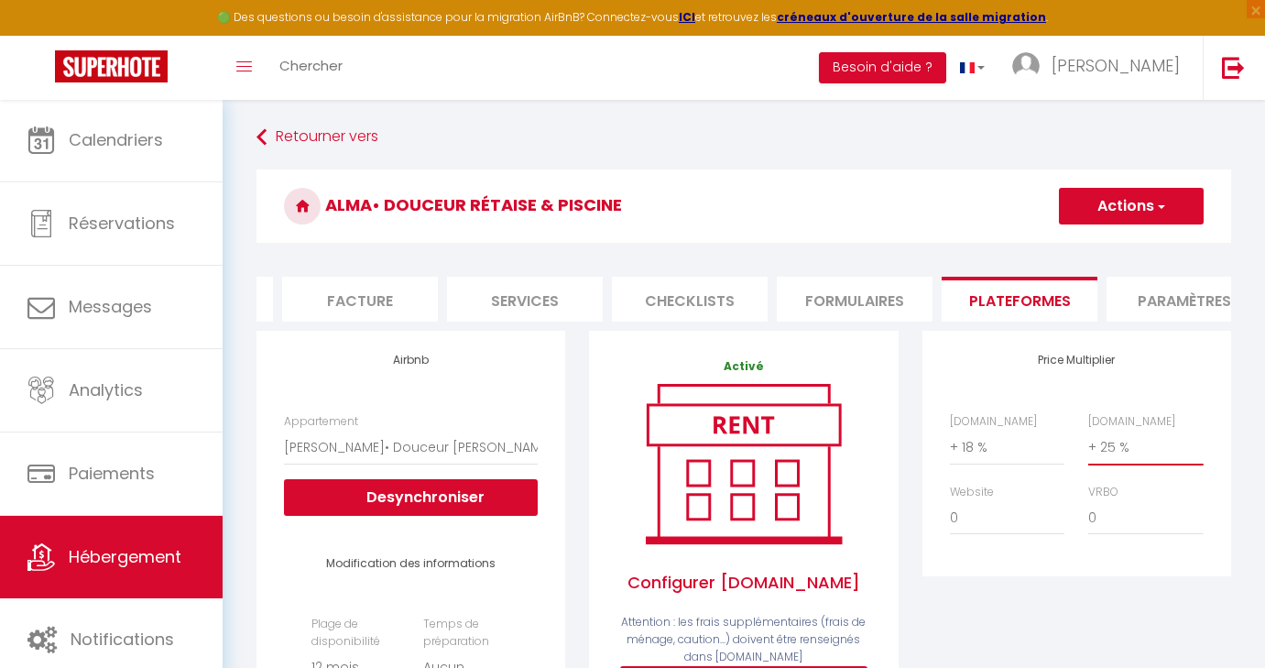
click at [1154, 202] on span "button" at bounding box center [1160, 206] width 12 height 18
click at [1107, 246] on link "Enregistrer" at bounding box center [1130, 247] width 145 height 24
